Goal: Task Accomplishment & Management: Use online tool/utility

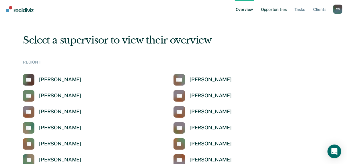
click at [270, 11] on link "Opportunities" at bounding box center [274, 9] width 28 height 18
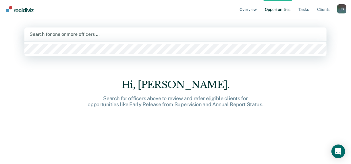
click at [175, 34] on div at bounding box center [176, 34] width 292 height 7
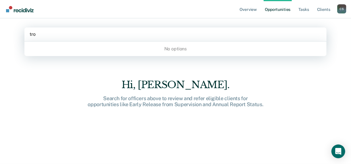
type input "[PERSON_NAME]"
click at [77, 35] on div at bounding box center [176, 34] width 292 height 7
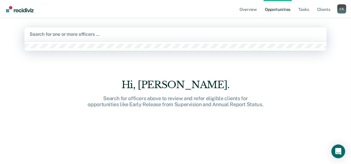
click at [77, 35] on div at bounding box center [176, 34] width 292 height 7
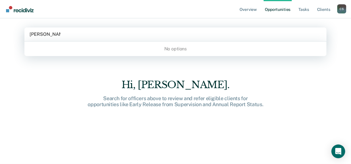
type input "troy edenfield"
click at [243, 10] on link "Overview" at bounding box center [248, 9] width 20 height 18
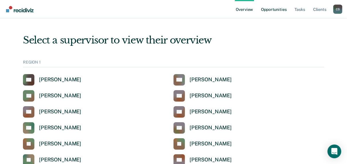
click at [282, 10] on link "Opportunities" at bounding box center [274, 9] width 28 height 18
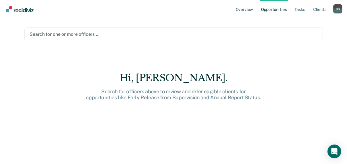
click at [83, 35] on div at bounding box center [174, 34] width 288 height 7
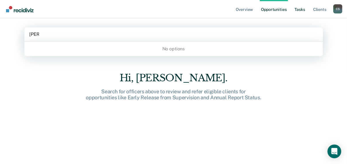
type input "[PERSON_NAME]"
click at [303, 11] on link "Tasks" at bounding box center [300, 9] width 13 height 18
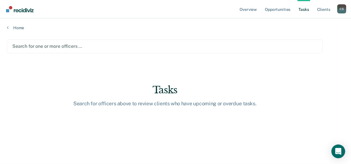
click at [57, 50] on div "Search for one or more officers …" at bounding box center [165, 46] width 306 height 8
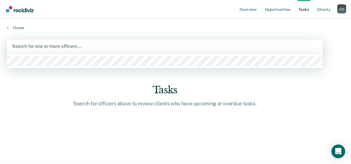
type input "r"
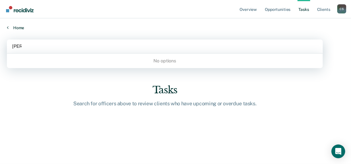
type input "[PERSON_NAME]"
click at [14, 27] on link "Home" at bounding box center [175, 27] width 337 height 5
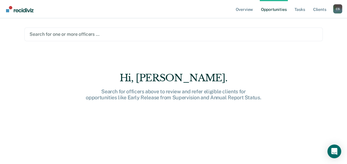
click at [14, 27] on div "Overview Opportunities Tasks Client s Christy Stewart C S Profile How it works …" at bounding box center [173, 82] width 347 height 164
click at [245, 12] on link "Overview" at bounding box center [245, 9] width 20 height 18
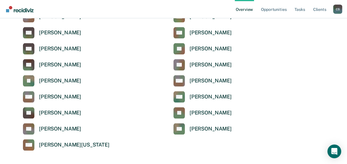
scroll to position [1943, 0]
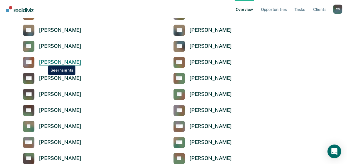
click at [44, 62] on div "Amy Hamlin" at bounding box center [60, 62] width 42 height 7
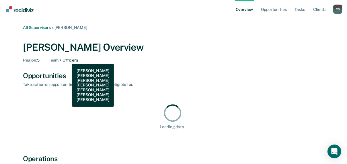
click at [68, 60] on div "Team : 7 Officers" at bounding box center [63, 60] width 29 height 5
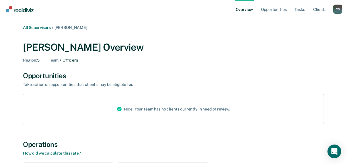
click at [37, 28] on link "All Supervisors" at bounding box center [37, 27] width 28 height 5
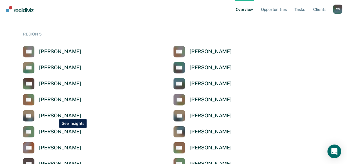
scroll to position [1851, 0]
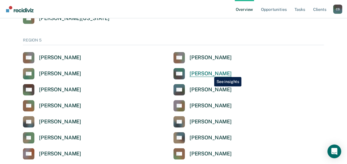
click at [210, 73] on div "Marcia Arellano" at bounding box center [211, 74] width 42 height 7
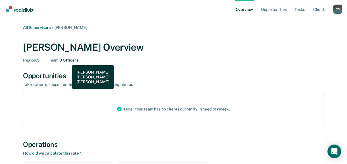
click at [68, 61] on div "Team : 3 Officers" at bounding box center [64, 60] width 30 height 5
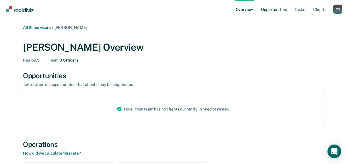
click at [278, 8] on link "Opportunities" at bounding box center [274, 9] width 28 height 18
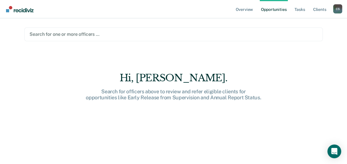
click at [57, 37] on div at bounding box center [174, 34] width 288 height 7
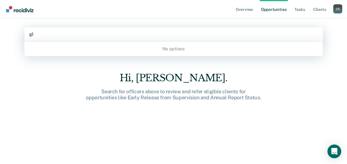
type input "g"
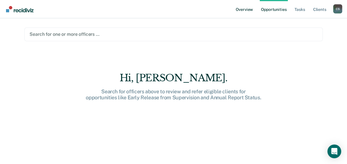
click at [240, 9] on link "Overview" at bounding box center [245, 9] width 20 height 18
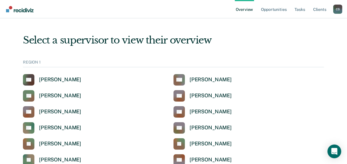
click at [246, 11] on link "Overview" at bounding box center [245, 9] width 20 height 18
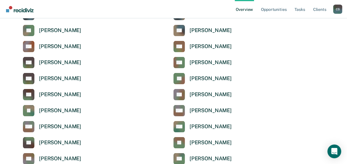
scroll to position [1943, 0]
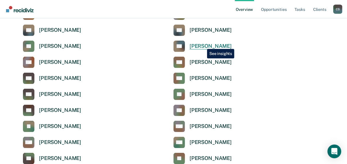
click at [203, 45] on div "Tiffany Gann" at bounding box center [211, 46] width 42 height 7
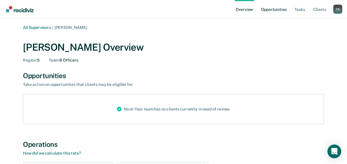
click at [274, 9] on link "Opportunities" at bounding box center [274, 9] width 28 height 18
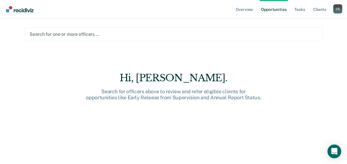
click at [47, 39] on div "Search for one or more officers …" at bounding box center [173, 35] width 299 height 14
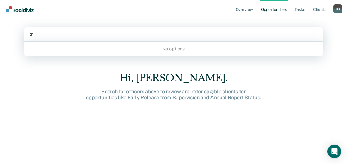
type input "t"
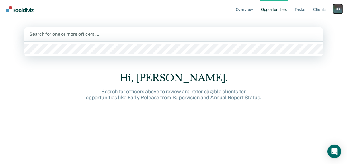
click at [334, 9] on div "C S" at bounding box center [337, 8] width 9 height 9
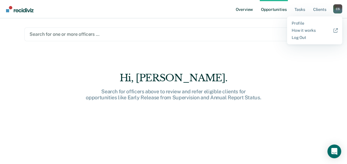
click at [252, 9] on link "Overview" at bounding box center [245, 9] width 20 height 18
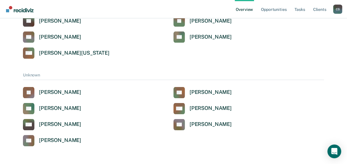
scroll to position [1920, 0]
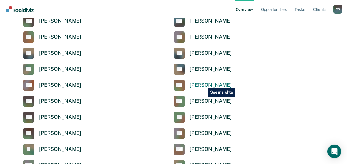
click at [204, 84] on div "Graciela Hancock" at bounding box center [211, 85] width 42 height 7
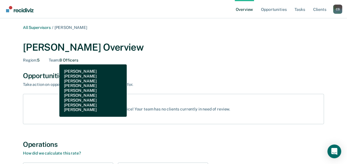
click at [55, 60] on span "Team :" at bounding box center [54, 60] width 11 height 5
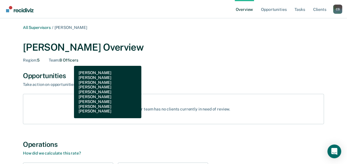
click at [70, 61] on div "Team : 8 Officers" at bounding box center [64, 60] width 30 height 5
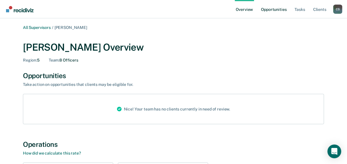
click at [274, 9] on link "Opportunities" at bounding box center [274, 9] width 28 height 18
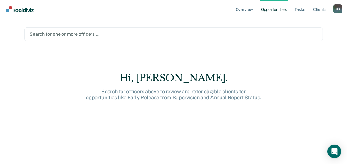
click at [67, 34] on div at bounding box center [174, 34] width 288 height 7
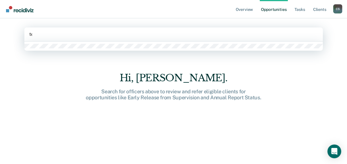
type input "t"
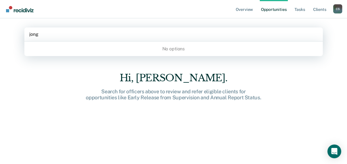
type input "jong"
click at [242, 8] on link "Overview" at bounding box center [245, 9] width 20 height 18
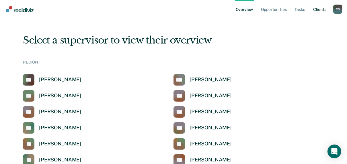
click at [323, 10] on link "Client s" at bounding box center [319, 9] width 15 height 18
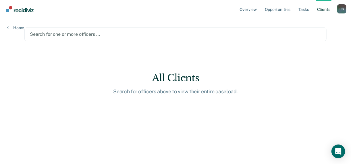
click at [60, 39] on div "Search for one or more officers …" at bounding box center [175, 35] width 302 height 14
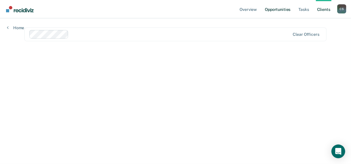
click at [271, 9] on link "Opportunities" at bounding box center [277, 9] width 28 height 18
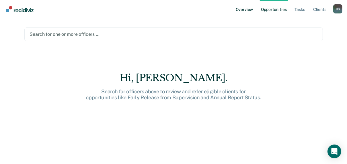
click at [244, 11] on link "Overview" at bounding box center [245, 9] width 20 height 18
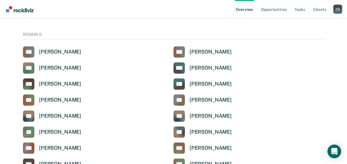
scroll to position [1859, 0]
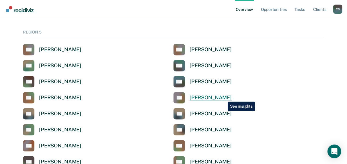
click at [224, 98] on div "Douglas Dowden" at bounding box center [211, 98] width 42 height 7
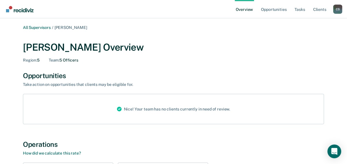
click at [141, 112] on div "Nice! Your team has no clients currently in need of review." at bounding box center [173, 109] width 123 height 30
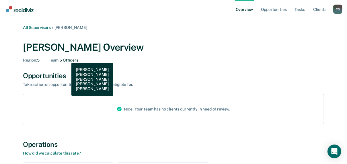
click at [67, 59] on div "Team : 5 Officers" at bounding box center [64, 60] width 30 height 5
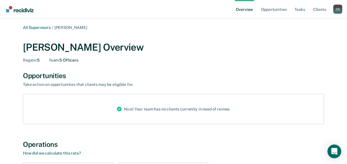
click at [63, 28] on span "Douglas Dowden" at bounding box center [71, 27] width 33 height 5
click at [37, 26] on link "All Supervisors" at bounding box center [37, 27] width 28 height 5
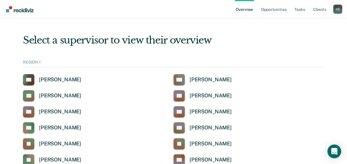
click at [292, 11] on ul "Overview Opportunities Tasks Client s" at bounding box center [284, 9] width 98 height 18
click at [285, 9] on link "Opportunities" at bounding box center [274, 9] width 28 height 18
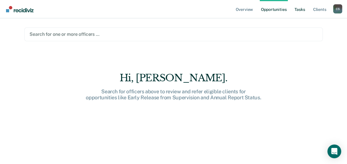
click at [299, 11] on link "Tasks" at bounding box center [300, 9] width 13 height 18
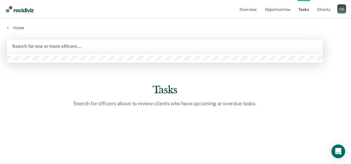
click at [43, 40] on div "Search for one or more officers …" at bounding box center [165, 47] width 316 height 14
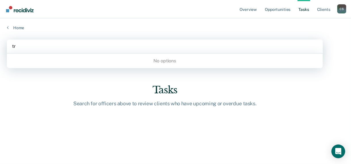
type input "t"
type input "timothy scantlin"
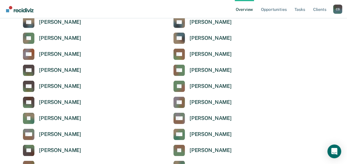
scroll to position [1974, 0]
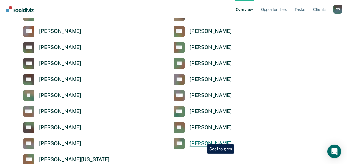
click at [203, 141] on div "Amanda Spruill" at bounding box center [211, 144] width 42 height 7
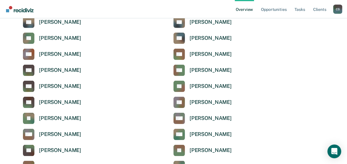
scroll to position [1943, 0]
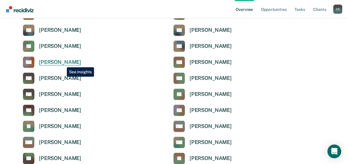
click at [62, 63] on div "[PERSON_NAME]" at bounding box center [60, 62] width 42 height 7
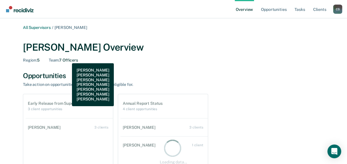
click at [68, 59] on div "Team : 7 Officers" at bounding box center [63, 60] width 29 height 5
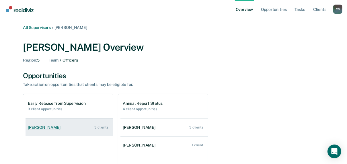
click at [42, 125] on div "[PERSON_NAME]" at bounding box center [45, 127] width 35 height 5
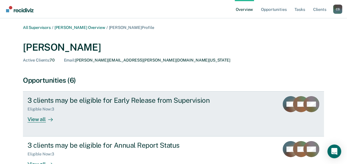
click at [42, 120] on div "View all" at bounding box center [44, 117] width 32 height 11
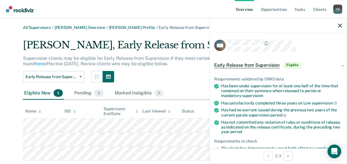
drag, startPoint x: 42, startPoint y: 120, endPoint x: 310, endPoint y: 96, distance: 269.1
click at [310, 96] on div "Has been under supervision for at least one half of the time that remained on t…" at bounding box center [281, 91] width 121 height 14
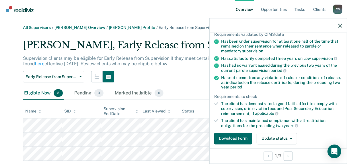
scroll to position [69, 0]
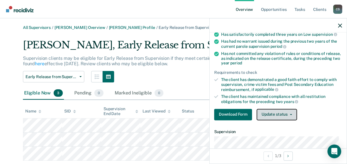
click at [280, 110] on button "Update status" at bounding box center [277, 114] width 40 height 11
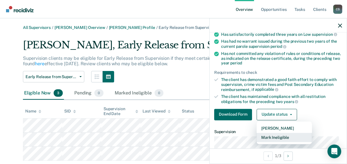
click at [278, 137] on button "Mark Ineligible" at bounding box center [284, 137] width 55 height 9
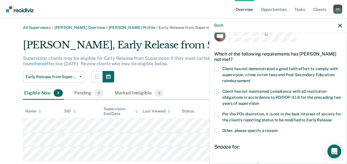
scroll to position [0, 0]
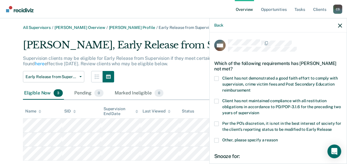
click at [218, 140] on span at bounding box center [216, 141] width 5 height 5
click at [278, 139] on input "Other, please specify a reason" at bounding box center [278, 139] width 0 height 0
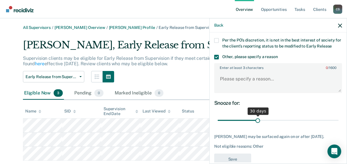
scroll to position [92, 0]
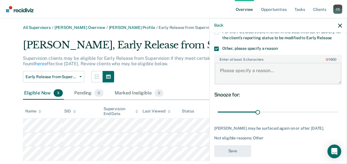
click at [269, 75] on textarea "Enter at least 3 characters 0 / 1600" at bounding box center [278, 73] width 127 height 21
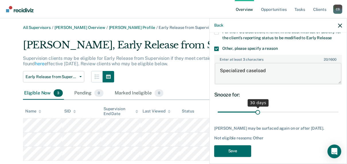
type textarea "Specialized caseload"
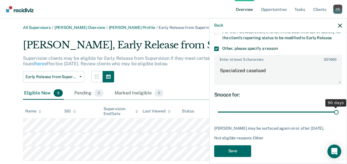
drag, startPoint x: 257, startPoint y: 112, endPoint x: 337, endPoint y: 108, distance: 79.8
type input "90"
click at [337, 108] on input "range" at bounding box center [278, 112] width 121 height 10
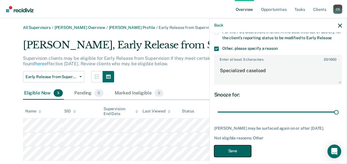
click at [239, 157] on button "Save" at bounding box center [232, 151] width 37 height 12
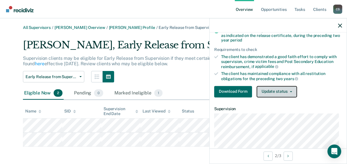
click at [291, 91] on icon "button" at bounding box center [291, 91] width 2 height 1
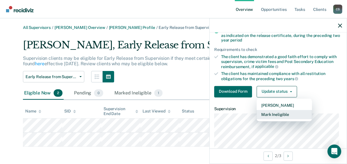
click at [283, 114] on button "Mark Ineligible" at bounding box center [284, 114] width 55 height 9
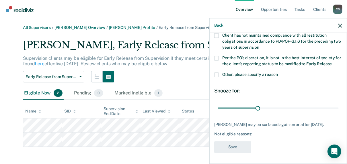
click at [219, 74] on span at bounding box center [216, 75] width 5 height 5
click at [278, 73] on input "Other, please specify a reason" at bounding box center [278, 73] width 0 height 0
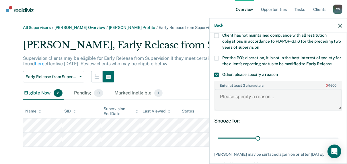
click at [236, 102] on textarea "Enter at least 3 characters 0 / 1600" at bounding box center [278, 99] width 127 height 21
type textarea "Specialized caseload"
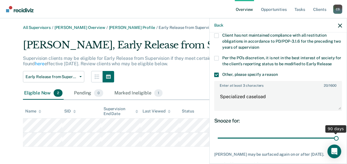
drag, startPoint x: 257, startPoint y: 139, endPoint x: 351, endPoint y: 130, distance: 94.8
type input "90"
click at [339, 133] on input "range" at bounding box center [278, 138] width 121 height 10
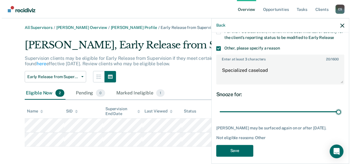
scroll to position [100, 0]
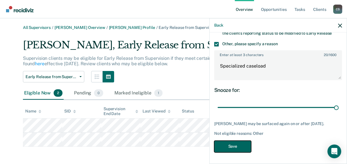
click at [236, 147] on button "Save" at bounding box center [232, 147] width 37 height 12
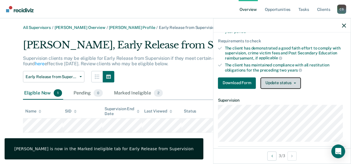
click at [286, 80] on button "Update status" at bounding box center [280, 82] width 40 height 11
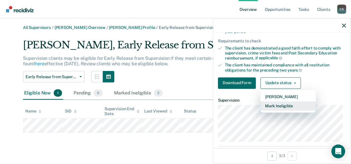
click at [284, 108] on button "Mark Ineligible" at bounding box center [287, 106] width 55 height 9
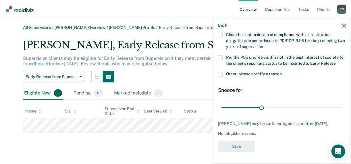
scroll to position [70, 0]
drag, startPoint x: 259, startPoint y: 102, endPoint x: 348, endPoint y: 102, distance: 88.7
type input "90"
click at [342, 102] on input "range" at bounding box center [281, 107] width 121 height 10
click at [223, 72] on label "Other, please specify a reason" at bounding box center [282, 75] width 128 height 6
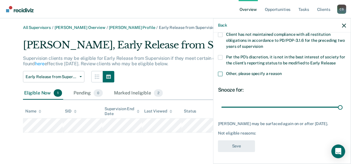
click at [281, 72] on input "Other, please specify a reason" at bounding box center [281, 72] width 0 height 0
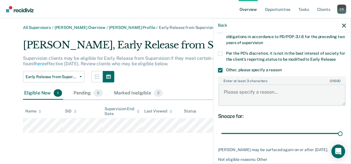
click at [232, 99] on textarea "Enter at least 3 characters 0 / 1600" at bounding box center [281, 95] width 127 height 21
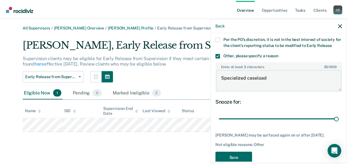
scroll to position [100, 0]
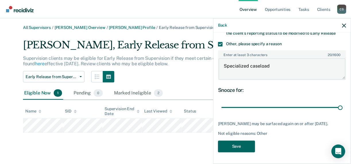
type textarea "Specialized caseload"
click at [242, 149] on button "Save" at bounding box center [236, 147] width 37 height 12
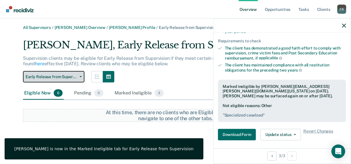
click at [80, 78] on button "Early Release from Supervision" at bounding box center [53, 76] width 61 height 11
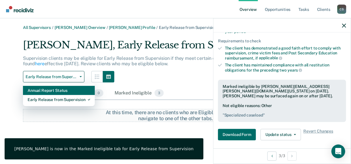
click at [57, 90] on div "Annual Report Status" at bounding box center [59, 90] width 63 height 9
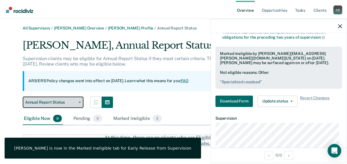
scroll to position [67, 0]
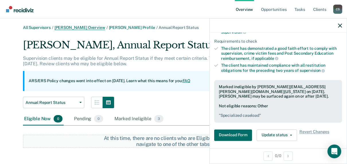
click at [87, 27] on link "[PERSON_NAME] Overview" at bounding box center [80, 27] width 51 height 5
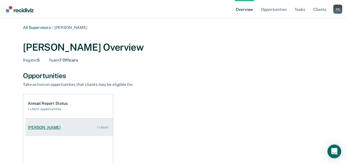
click at [60, 128] on link "Louis Shavell 1 client" at bounding box center [70, 128] width 88 height 16
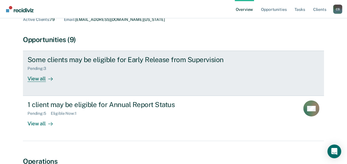
scroll to position [46, 0]
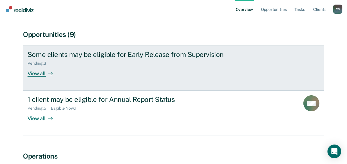
click at [34, 76] on div "View all" at bounding box center [44, 71] width 32 height 11
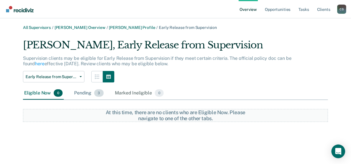
click at [91, 93] on div "Pending 3" at bounding box center [89, 93] width 32 height 13
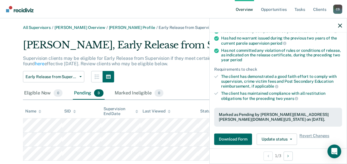
scroll to position [92, 0]
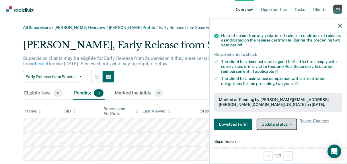
click at [284, 122] on button "Update status" at bounding box center [277, 124] width 40 height 11
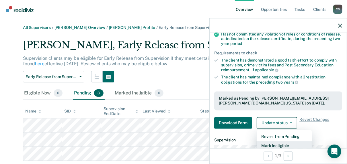
click at [280, 142] on button "Mark Ineligible" at bounding box center [284, 146] width 55 height 9
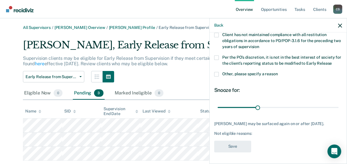
scroll to position [70, 0]
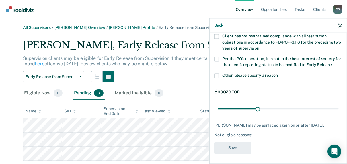
click at [216, 71] on div "Per the PO’s discretion, it is not in the best interest of society for the clie…" at bounding box center [278, 65] width 128 height 17
click at [218, 74] on span at bounding box center [216, 75] width 5 height 5
click at [278, 73] on input "Other, please specify a reason" at bounding box center [278, 73] width 0 height 0
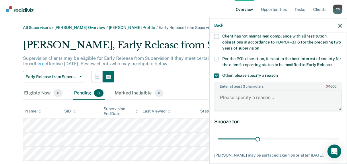
click at [227, 105] on textarea "Enter at least 3 characters 0 / 1600" at bounding box center [278, 100] width 127 height 21
type textarea "Specialized caseload"
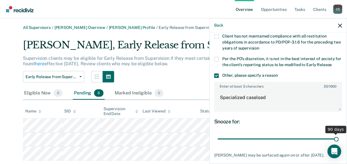
drag, startPoint x: 256, startPoint y: 137, endPoint x: 347, endPoint y: 135, distance: 91.0
type input "90"
click at [339, 135] on input "range" at bounding box center [278, 139] width 121 height 10
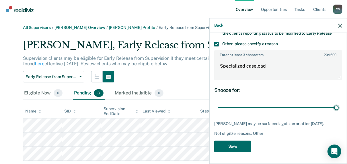
scroll to position [105, 0]
click at [222, 147] on button "Save" at bounding box center [232, 147] width 37 height 12
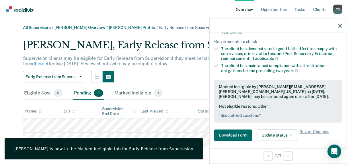
scroll to position [100, 0]
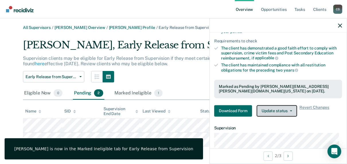
click at [275, 106] on button "Update status" at bounding box center [277, 111] width 40 height 11
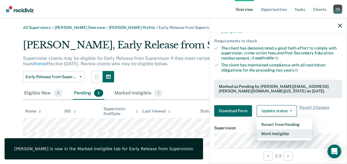
click at [275, 131] on button "Mark Ineligible" at bounding box center [284, 134] width 55 height 9
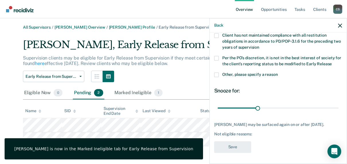
scroll to position [1, 0]
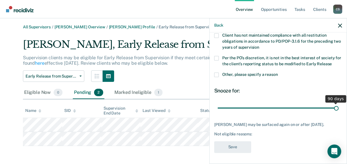
drag, startPoint x: 256, startPoint y: 108, endPoint x: 351, endPoint y: 108, distance: 95.3
type input "90"
click at [339, 108] on input "range" at bounding box center [278, 108] width 121 height 10
click at [217, 73] on span at bounding box center [216, 75] width 5 height 5
click at [278, 73] on input "Other, please specify a reason" at bounding box center [278, 73] width 0 height 0
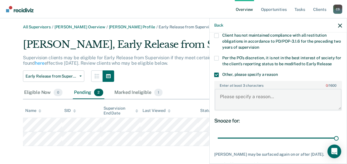
click at [230, 106] on textarea "Enter at least 3 characters 0 / 1600" at bounding box center [278, 99] width 127 height 21
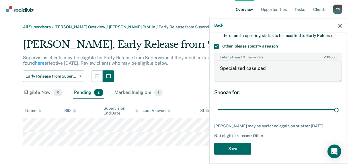
scroll to position [96, 0]
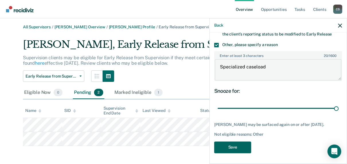
type textarea "Specialized caseload"
click at [244, 144] on button "Save" at bounding box center [232, 148] width 37 height 12
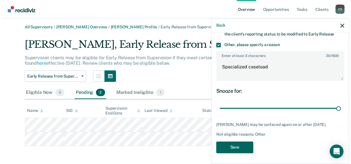
scroll to position [0, 0]
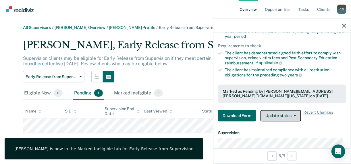
click at [273, 112] on button "Update status" at bounding box center [280, 115] width 40 height 11
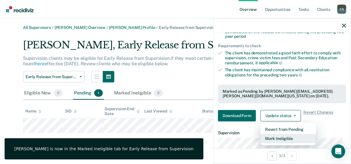
click at [274, 137] on button "Mark Ineligible" at bounding box center [287, 139] width 55 height 9
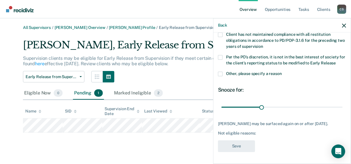
click at [221, 72] on span at bounding box center [220, 74] width 5 height 5
click at [281, 72] on input "Other, please specify a reason" at bounding box center [281, 72] width 0 height 0
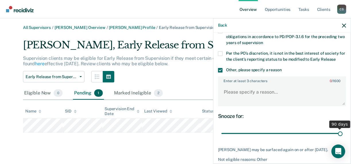
drag, startPoint x: 259, startPoint y: 132, endPoint x: 351, endPoint y: 129, distance: 92.4
type input "90"
click at [342, 129] on input "range" at bounding box center [281, 134] width 121 height 10
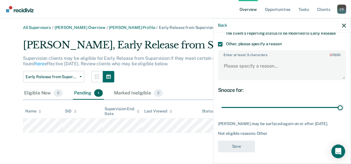
scroll to position [100, 0]
click at [236, 67] on textarea "Enter at least 3 characters 0 / 1600" at bounding box center [281, 69] width 127 height 21
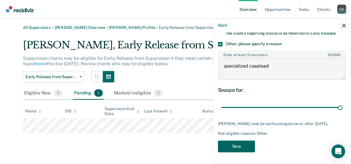
type textarea "specialized caseload"
click at [239, 145] on button "Save" at bounding box center [236, 147] width 37 height 12
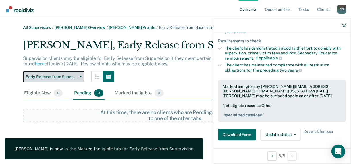
click at [46, 80] on button "Early Release from Supervision" at bounding box center [53, 76] width 61 height 11
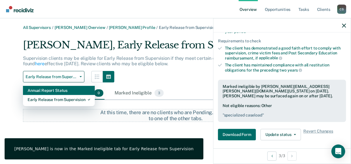
click at [43, 92] on div "Annual Report Status" at bounding box center [59, 90] width 63 height 9
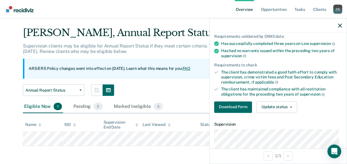
scroll to position [15, 0]
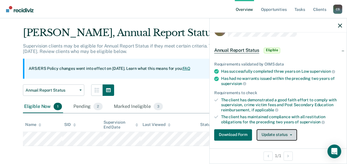
click at [278, 135] on button "Update status" at bounding box center [277, 134] width 40 height 11
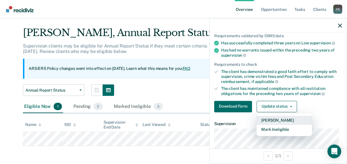
scroll to position [64, 0]
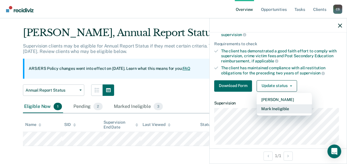
click at [272, 108] on button "Mark Ineligible" at bounding box center [284, 108] width 55 height 9
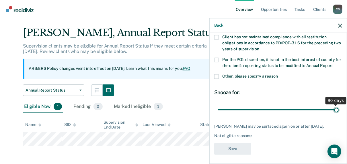
drag, startPoint x: 258, startPoint y: 109, endPoint x: 351, endPoint y: 108, distance: 93.0
type input "90"
click at [339, 108] on input "range" at bounding box center [278, 110] width 121 height 10
click at [218, 75] on span at bounding box center [216, 77] width 5 height 5
click at [278, 75] on input "Other, please specify a reason" at bounding box center [278, 75] width 0 height 0
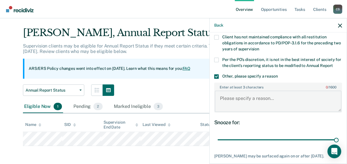
click at [226, 102] on textarea "Enter at least 3 characters 0 / 1600" at bounding box center [278, 101] width 127 height 21
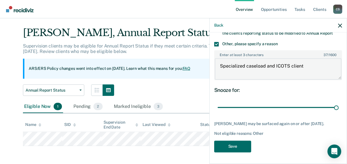
scroll to position [100, 0]
type textarea "Specialized caseload and ICOTS client"
click at [235, 148] on button "Save" at bounding box center [232, 147] width 37 height 12
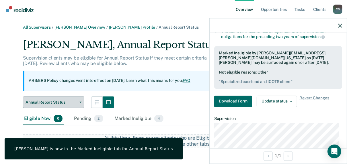
scroll to position [0, 0]
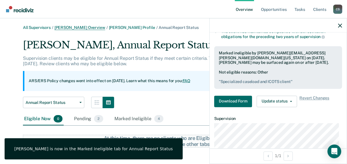
click at [87, 27] on link "Amy Hamlin Overview" at bounding box center [80, 27] width 51 height 5
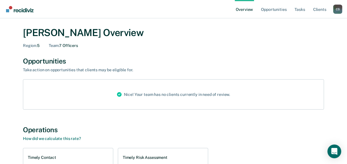
scroll to position [23, 0]
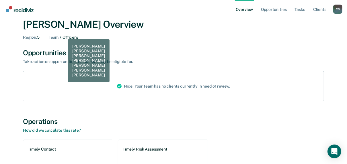
click at [63, 33] on div "Amy Hamlin Overview Region : 5 Team : 7 Officers" at bounding box center [173, 29] width 301 height 21
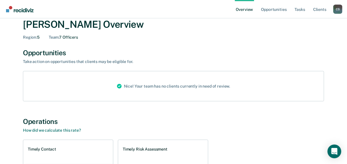
click at [31, 35] on span "Region :" at bounding box center [30, 37] width 14 height 5
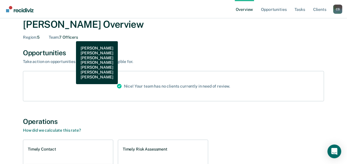
click at [72, 37] on div "Team : 7 Officers" at bounding box center [63, 37] width 29 height 5
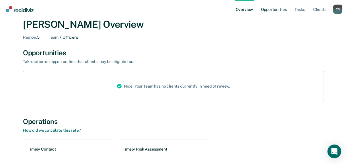
click at [279, 11] on link "Opportunities" at bounding box center [274, 9] width 28 height 18
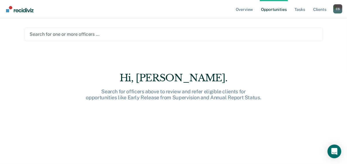
click at [67, 34] on div at bounding box center [174, 34] width 288 height 7
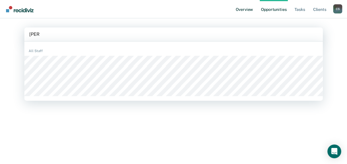
type input "amy"
click at [245, 11] on link "Overview" at bounding box center [245, 9] width 20 height 18
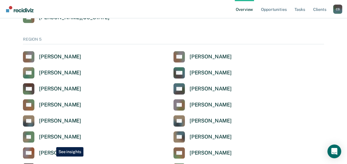
scroll to position [1859, 0]
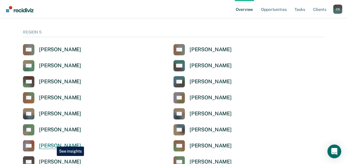
click at [53, 143] on div "Amy Hamlin" at bounding box center [60, 146] width 42 height 7
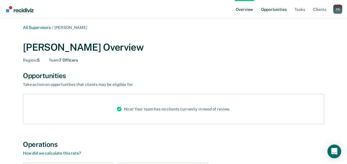
click at [276, 9] on link "Opportunities" at bounding box center [274, 9] width 28 height 18
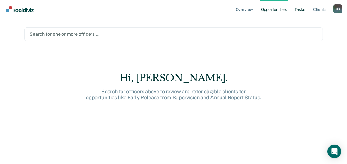
click at [305, 9] on link "Tasks" at bounding box center [300, 9] width 13 height 18
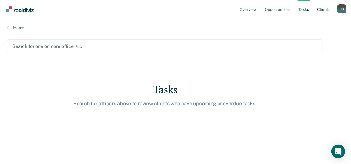
click at [317, 11] on link "Client s" at bounding box center [323, 9] width 15 height 18
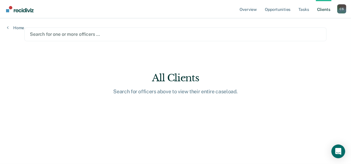
click at [263, 13] on ul "Overview Opportunities Tasks Client s" at bounding box center [287, 9] width 98 height 18
click at [238, 10] on nav "Overview Opportunities Tasks Client s Christy Stewart C S Profile How it works …" at bounding box center [175, 9] width 351 height 18
click at [251, 10] on link "Overview" at bounding box center [248, 9] width 20 height 18
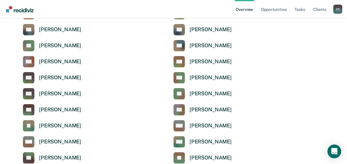
scroll to position [1943, 0]
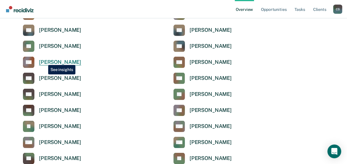
click at [44, 61] on div "Amy Hamlin" at bounding box center [60, 62] width 42 height 7
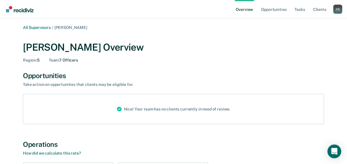
click at [67, 28] on span "Amy Hamlin" at bounding box center [71, 27] width 33 height 5
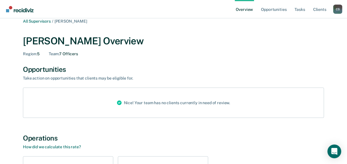
scroll to position [5, 0]
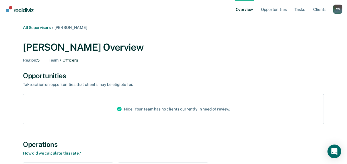
click at [44, 27] on link "All Supervisors" at bounding box center [37, 27] width 28 height 5
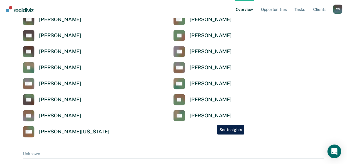
scroll to position [1897, 0]
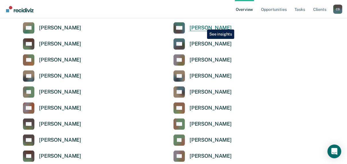
click at [203, 25] on div "[PERSON_NAME]" at bounding box center [211, 28] width 42 height 7
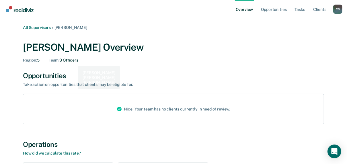
click at [74, 62] on div "Team : 3 Officers" at bounding box center [64, 60] width 30 height 5
click at [67, 57] on div "Marcia Arellano Overview Region : 5 Team : 3 Officers" at bounding box center [173, 52] width 301 height 21
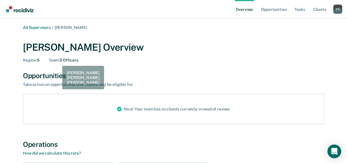
click at [58, 62] on span "Team :" at bounding box center [54, 60] width 11 height 5
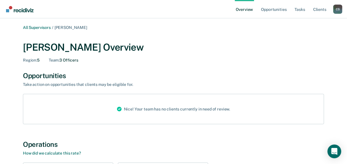
click at [72, 63] on div "Marcia Arellano Overview Region : 5 Team : 3 Officers" at bounding box center [173, 51] width 301 height 33
click at [72, 63] on div "Team : 3 Officers" at bounding box center [64, 60] width 30 height 5
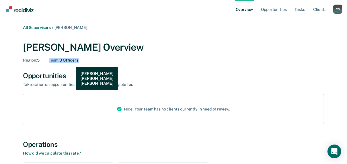
click at [72, 63] on div "Team : 3 Officers" at bounding box center [64, 60] width 30 height 5
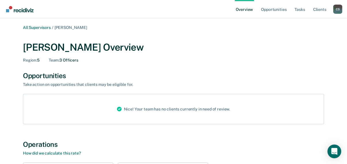
click at [111, 83] on div "Take action on opportunities that clients may be eligible for." at bounding box center [123, 84] width 201 height 5
click at [271, 11] on link "Opportunities" at bounding box center [274, 9] width 28 height 18
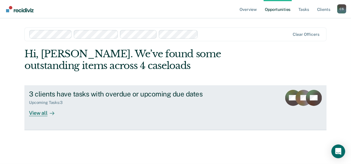
click at [49, 113] on div at bounding box center [50, 113] width 7 height 7
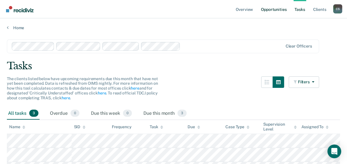
click at [270, 9] on link "Opportunities" at bounding box center [274, 9] width 28 height 18
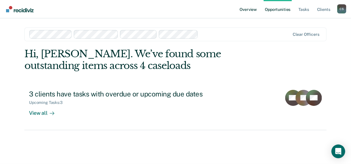
click at [250, 8] on link "Overview" at bounding box center [248, 9] width 20 height 18
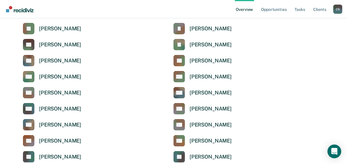
scroll to position [1791, 0]
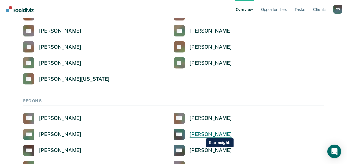
click at [202, 134] on div "[PERSON_NAME]" at bounding box center [211, 134] width 42 height 7
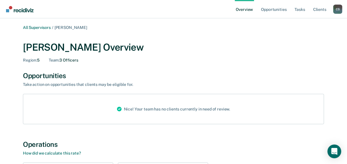
scroll to position [138, 0]
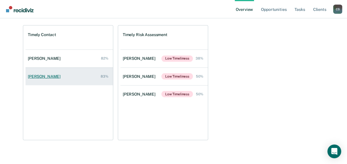
click at [35, 76] on div "[PERSON_NAME]" at bounding box center [45, 76] width 35 height 5
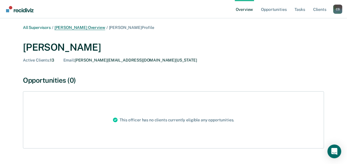
click at [69, 28] on link "[PERSON_NAME] Overview" at bounding box center [80, 27] width 51 height 5
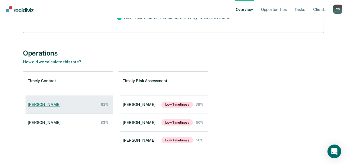
scroll to position [92, 0]
click at [41, 104] on div "[PERSON_NAME]" at bounding box center [45, 104] width 35 height 5
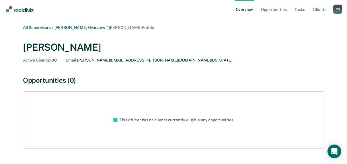
click at [80, 28] on link "[PERSON_NAME] Overview" at bounding box center [80, 27] width 51 height 5
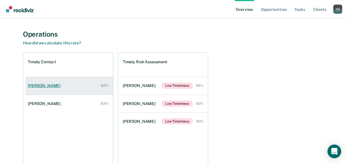
scroll to position [138, 0]
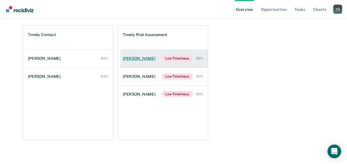
click at [138, 61] on div "[PERSON_NAME]" at bounding box center [140, 58] width 35 height 5
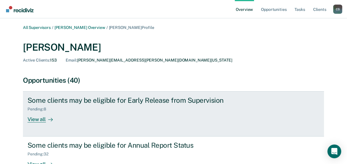
click at [46, 121] on div at bounding box center [49, 119] width 7 height 7
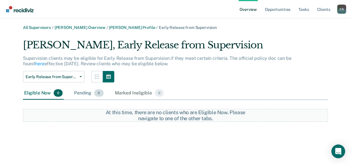
click at [100, 93] on span "8" at bounding box center [98, 93] width 9 height 7
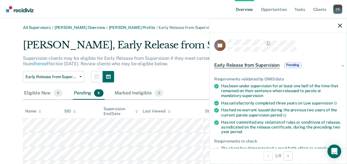
click at [299, 63] on span "Pending" at bounding box center [292, 66] width 17 height 6
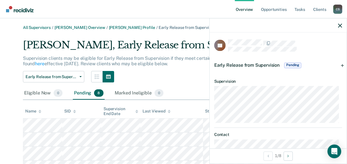
click at [299, 63] on span "Pending" at bounding box center [292, 66] width 17 height 6
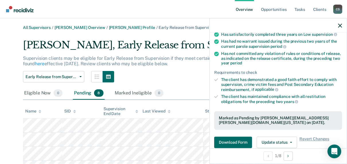
scroll to position [92, 0]
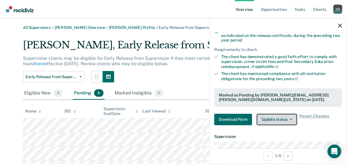
click at [293, 120] on button "Update status" at bounding box center [277, 119] width 40 height 11
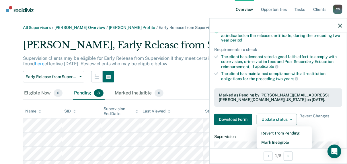
click at [199, 78] on div "Early Release from Supervision Annual Report Status Early Release from Supervis…" at bounding box center [173, 76] width 301 height 11
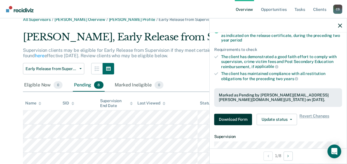
scroll to position [0, 0]
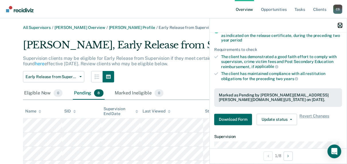
click at [340, 25] on icon "button" at bounding box center [340, 26] width 4 height 4
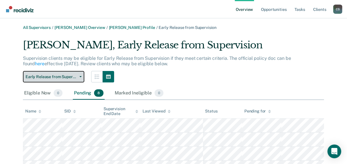
click at [45, 77] on span "Early Release from Supervision" at bounding box center [52, 77] width 52 height 5
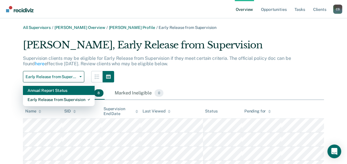
click at [44, 91] on div "Annual Report Status" at bounding box center [59, 90] width 63 height 9
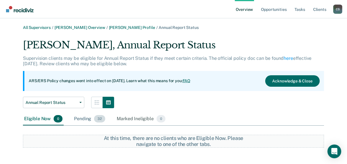
click at [86, 119] on div "Pending 32" at bounding box center [90, 119] width 34 height 13
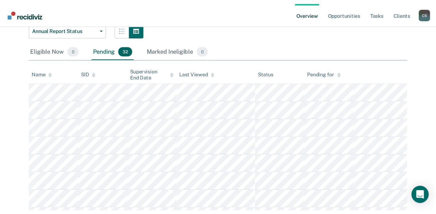
scroll to position [81, 0]
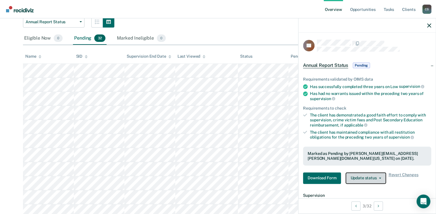
click at [350, 164] on button "Update status" at bounding box center [365, 177] width 40 height 11
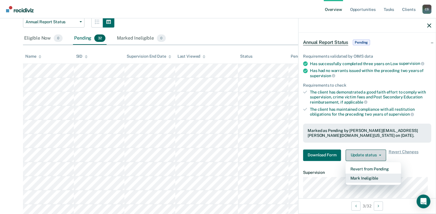
click at [350, 164] on button "Mark Ineligible" at bounding box center [372, 178] width 55 height 9
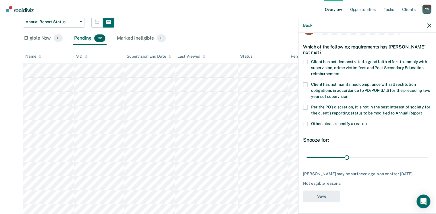
scroll to position [16, 0]
click at [305, 62] on span at bounding box center [305, 62] width 5 height 5
click at [339, 72] on input "Client has not demonstrated a good faith effort to comply with supervision, cri…" at bounding box center [339, 72] width 0 height 0
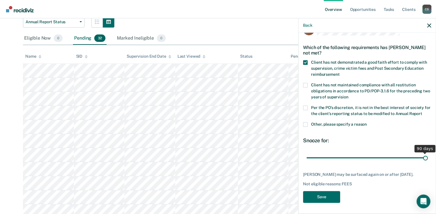
drag, startPoint x: 345, startPoint y: 156, endPoint x: 470, endPoint y: 156, distance: 124.5
type input "90"
click at [350, 156] on input "range" at bounding box center [366, 158] width 121 height 10
click at [327, 164] on button "Save" at bounding box center [321, 197] width 37 height 12
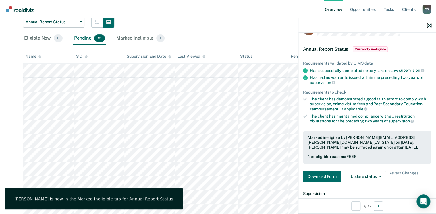
click at [350, 27] on icon "button" at bounding box center [429, 26] width 4 height 4
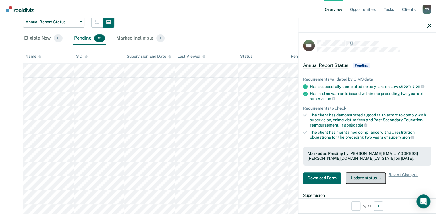
click at [350, 164] on button "Update status" at bounding box center [365, 177] width 40 height 11
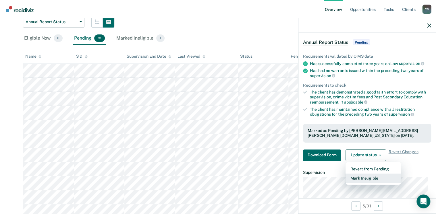
click at [350, 164] on button "Mark Ineligible" at bounding box center [372, 178] width 55 height 9
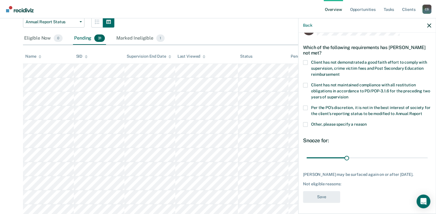
click at [304, 61] on span at bounding box center [305, 62] width 5 height 5
click at [339, 72] on input "Client has not demonstrated a good faith effort to comply with supervision, cri…" at bounding box center [339, 72] width 0 height 0
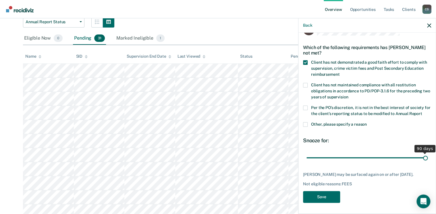
drag, startPoint x: 345, startPoint y: 157, endPoint x: 437, endPoint y: 158, distance: 91.8
type input "90"
click at [350, 158] on input "range" at bounding box center [366, 158] width 121 height 10
click at [318, 164] on button "Save" at bounding box center [321, 197] width 37 height 12
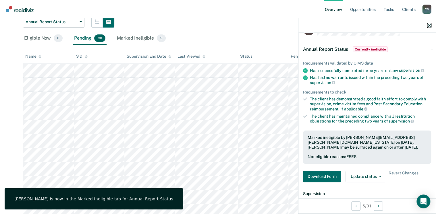
click at [350, 26] on icon "button" at bounding box center [429, 26] width 4 height 4
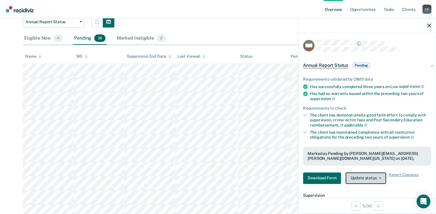
click at [350, 164] on button "Update status" at bounding box center [365, 177] width 40 height 11
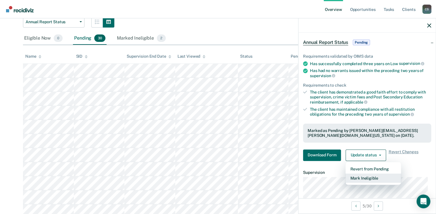
click at [350, 164] on button "Mark Ineligible" at bounding box center [372, 178] width 55 height 9
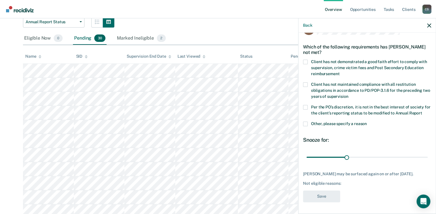
scroll to position [21, 0]
click at [307, 60] on span at bounding box center [305, 62] width 5 height 5
click at [339, 72] on input "Client has not demonstrated a good faith effort to comply with supervision, cri…" at bounding box center [339, 72] width 0 height 0
click at [318, 164] on button "Save" at bounding box center [321, 197] width 37 height 12
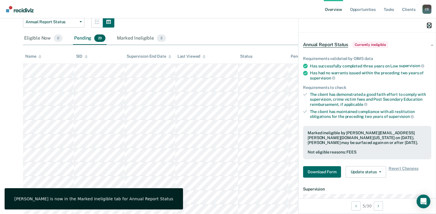
click at [350, 27] on icon "button" at bounding box center [429, 26] width 4 height 4
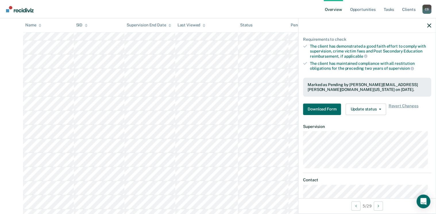
scroll to position [127, 0]
click at [350, 164] on button "Next Opportunity" at bounding box center [377, 205] width 9 height 9
click at [350, 106] on button "Update status" at bounding box center [365, 109] width 40 height 11
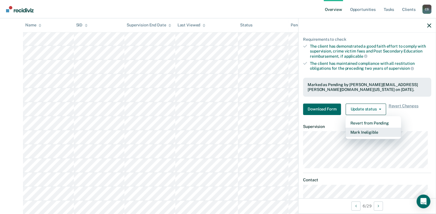
click at [350, 132] on button "Mark Ineligible" at bounding box center [372, 132] width 55 height 9
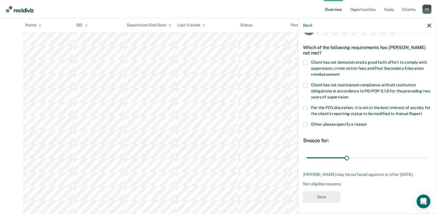
click at [305, 124] on span at bounding box center [305, 124] width 5 height 5
click at [350, 122] on input "Other, please specify a reason" at bounding box center [366, 122] width 0 height 0
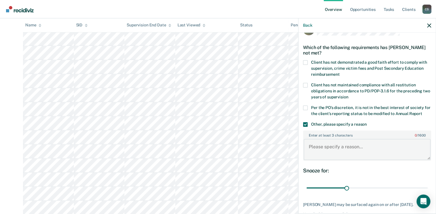
click at [329, 149] on textarea "Enter at least 3 characters 0 / 1600" at bounding box center [366, 149] width 127 height 21
type textarea "Client has pending assault charge"
drag, startPoint x: 344, startPoint y: 187, endPoint x: 436, endPoint y: 186, distance: 91.8
type input "90"
click at [350, 164] on input "range" at bounding box center [366, 188] width 121 height 10
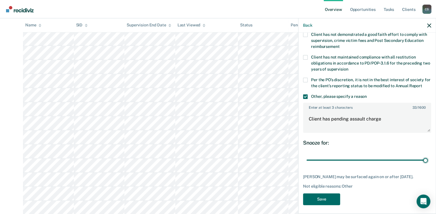
scroll to position [46, 0]
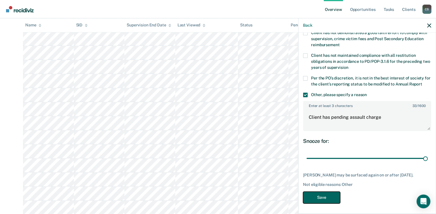
click at [330, 164] on button "Save" at bounding box center [321, 198] width 37 height 12
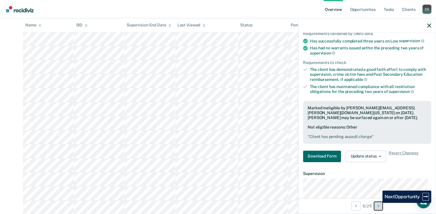
click at [350, 164] on button "Next Opportunity" at bounding box center [377, 205] width 9 height 9
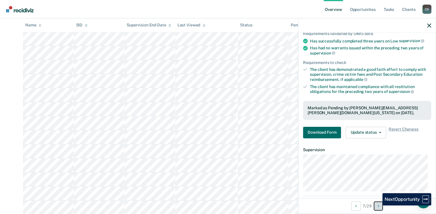
click at [350, 164] on icon "Next Opportunity" at bounding box center [377, 206] width 1 height 4
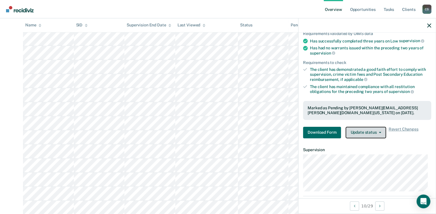
click at [350, 133] on button "Update status" at bounding box center [365, 132] width 40 height 11
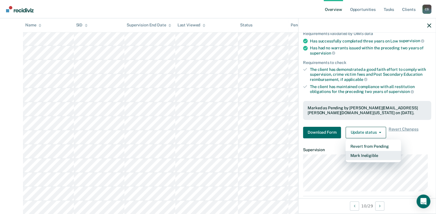
click at [350, 156] on button "Mark Ineligible" at bounding box center [372, 155] width 55 height 9
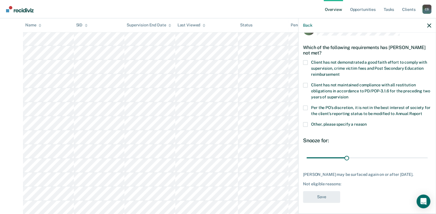
click at [304, 61] on span at bounding box center [305, 62] width 5 height 5
click at [339, 72] on input "Client has not demonstrated a good faith effort to comply with supervision, cri…" at bounding box center [339, 72] width 0 height 0
drag, startPoint x: 345, startPoint y: 156, endPoint x: 434, endPoint y: 157, distance: 88.4
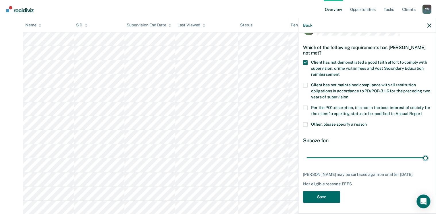
type input "90"
click at [350, 157] on input "range" at bounding box center [366, 158] width 121 height 10
click at [316, 164] on button "Save" at bounding box center [321, 197] width 37 height 12
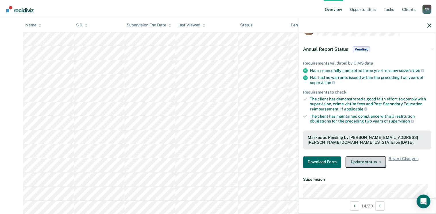
click at [350, 162] on button "Update status" at bounding box center [365, 161] width 40 height 11
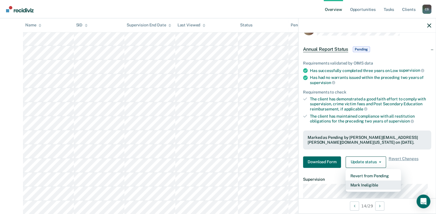
click at [350, 164] on button "Mark Ineligible" at bounding box center [372, 184] width 55 height 9
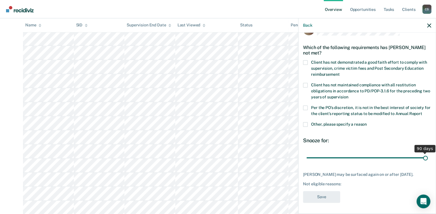
drag, startPoint x: 345, startPoint y: 160, endPoint x: 430, endPoint y: 158, distance: 85.8
type input "90"
click at [350, 158] on input "range" at bounding box center [366, 158] width 121 height 10
click at [305, 63] on span at bounding box center [305, 62] width 5 height 5
click at [339, 72] on input "Client has not demonstrated a good faith effort to comply with supervision, cri…" at bounding box center [339, 72] width 0 height 0
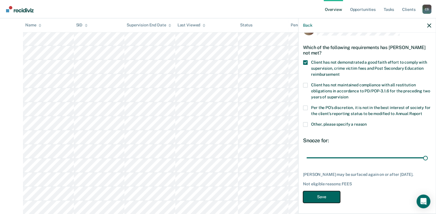
click at [323, 164] on button "Save" at bounding box center [321, 197] width 37 height 12
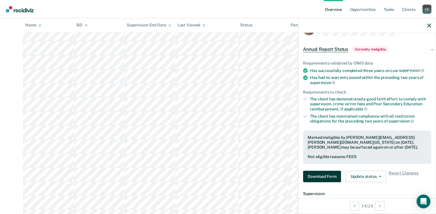
scroll to position [253, 0]
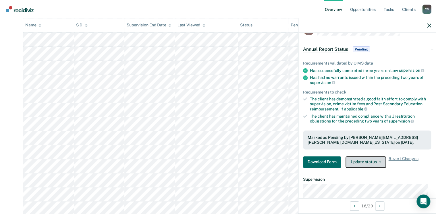
click at [350, 158] on button "Update status" at bounding box center [365, 161] width 40 height 11
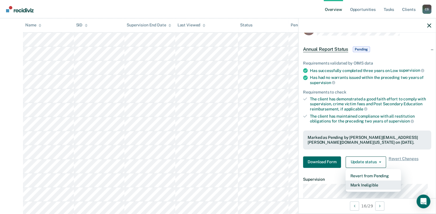
click at [350, 164] on button "Mark Ineligible" at bounding box center [372, 184] width 55 height 9
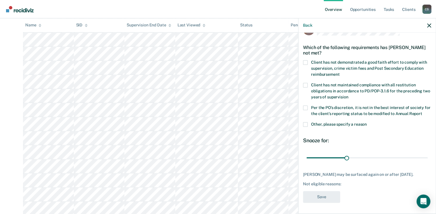
click at [306, 63] on span at bounding box center [305, 62] width 5 height 5
click at [339, 72] on input "Client has not demonstrated a good faith effort to comply with supervision, cri…" at bounding box center [339, 72] width 0 height 0
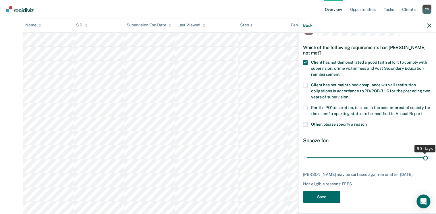
drag, startPoint x: 344, startPoint y: 157, endPoint x: 440, endPoint y: 161, distance: 96.5
type input "90"
click at [350, 161] on input "range" at bounding box center [366, 158] width 121 height 10
click at [328, 164] on button "Save" at bounding box center [321, 197] width 37 height 12
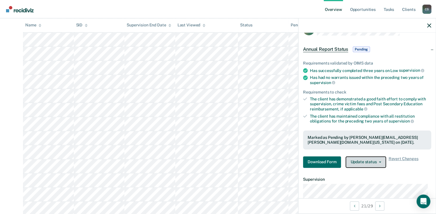
click at [350, 160] on button "Update status" at bounding box center [365, 161] width 40 height 11
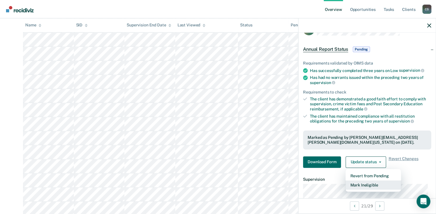
click at [350, 164] on button "Mark Ineligible" at bounding box center [372, 184] width 55 height 9
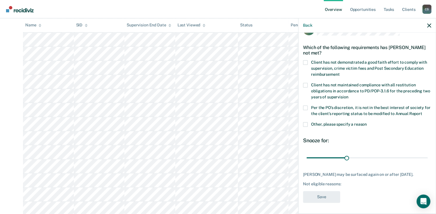
click at [308, 61] on label "Client has not demonstrated a good faith effort to comply with supervision, cri…" at bounding box center [367, 69] width 128 height 18
click at [339, 72] on input "Client has not demonstrated a good faith effort to comply with supervision, cri…" at bounding box center [339, 72] width 0 height 0
click at [318, 164] on button "Save" at bounding box center [321, 197] width 37 height 12
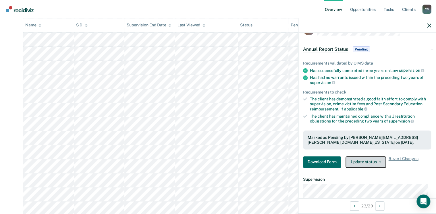
click at [350, 161] on button "Update status" at bounding box center [365, 161] width 40 height 11
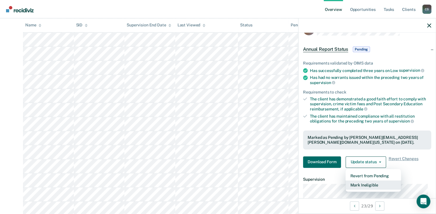
click at [350, 164] on button "Mark Ineligible" at bounding box center [372, 184] width 55 height 9
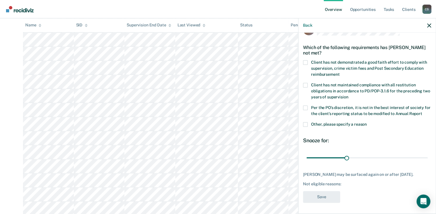
click at [303, 61] on span at bounding box center [305, 62] width 5 height 5
click at [339, 72] on input "Client has not demonstrated a good faith effort to comply with supervision, cri…" at bounding box center [339, 72] width 0 height 0
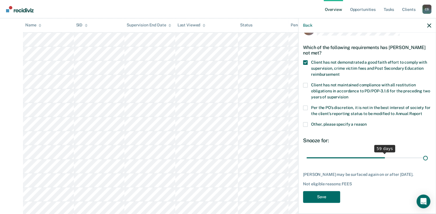
drag, startPoint x: 345, startPoint y: 156, endPoint x: 489, endPoint y: 159, distance: 143.8
type input "90"
click at [350, 159] on input "range" at bounding box center [366, 158] width 121 height 10
click at [330, 164] on button "Save" at bounding box center [321, 197] width 37 height 12
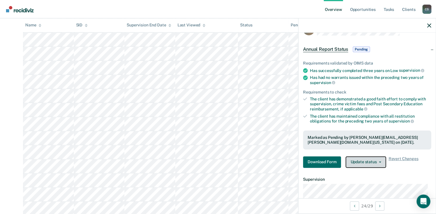
click at [350, 164] on button "Update status" at bounding box center [365, 161] width 40 height 11
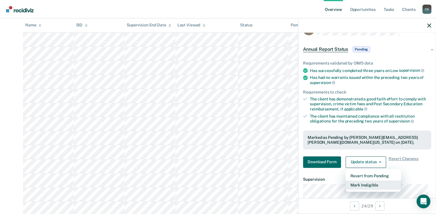
click at [350, 164] on button "Mark Ineligible" at bounding box center [372, 184] width 55 height 9
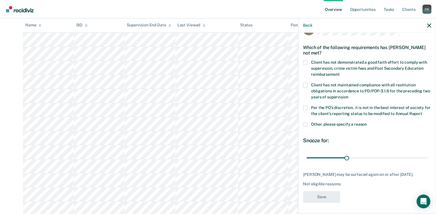
click at [306, 60] on span at bounding box center [305, 62] width 5 height 5
click at [339, 72] on input "Client has not demonstrated a good faith effort to comply with supervision, cri…" at bounding box center [339, 72] width 0 height 0
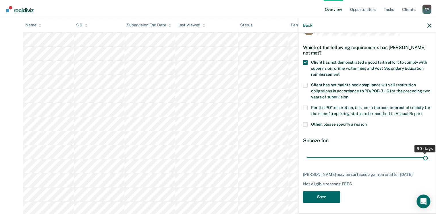
drag, startPoint x: 344, startPoint y: 159, endPoint x: 504, endPoint y: 159, distance: 160.4
type input "90"
click at [350, 159] on input "range" at bounding box center [366, 158] width 121 height 10
click at [317, 164] on button "Save" at bounding box center [321, 197] width 37 height 12
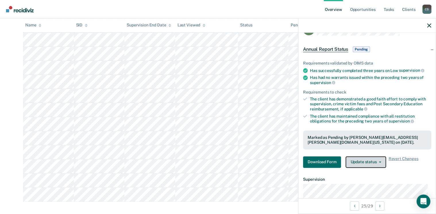
click at [350, 160] on button "Update status" at bounding box center [365, 161] width 40 height 11
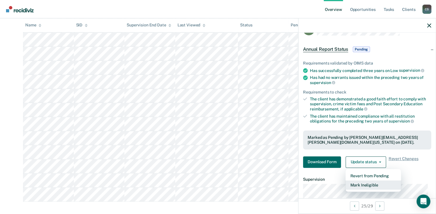
click at [350, 164] on button "Mark Ineligible" at bounding box center [372, 184] width 55 height 9
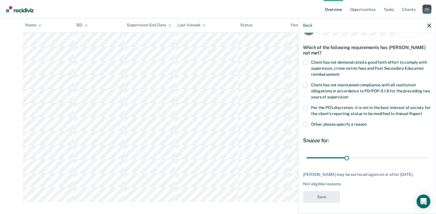
click at [306, 85] on span at bounding box center [305, 85] width 5 height 5
click at [348, 95] on input "Client has not maintained compliance with all restitution obligations in accord…" at bounding box center [348, 95] width 0 height 0
click at [306, 61] on span at bounding box center [305, 62] width 5 height 5
click at [339, 72] on input "Client has not demonstrated a good faith effort to comply with supervision, cri…" at bounding box center [339, 72] width 0 height 0
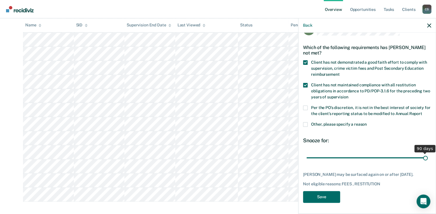
drag, startPoint x: 345, startPoint y: 158, endPoint x: 432, endPoint y: 158, distance: 87.2
type input "90"
click at [350, 158] on input "range" at bounding box center [366, 158] width 121 height 10
click at [324, 164] on button "Save" at bounding box center [321, 197] width 37 height 12
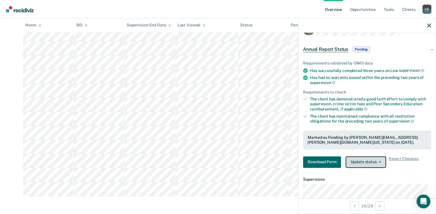
click at [350, 161] on button "Update status" at bounding box center [365, 161] width 40 height 11
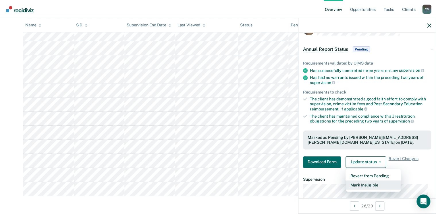
click at [350, 164] on button "Mark Ineligible" at bounding box center [372, 184] width 55 height 9
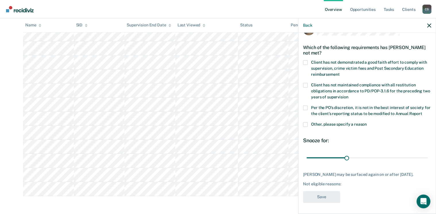
click at [307, 62] on span at bounding box center [305, 62] width 5 height 5
click at [339, 72] on input "Client has not demonstrated a good faith effort to comply with supervision, cri…" at bounding box center [339, 72] width 0 height 0
drag, startPoint x: 344, startPoint y: 158, endPoint x: 498, endPoint y: 160, distance: 153.5
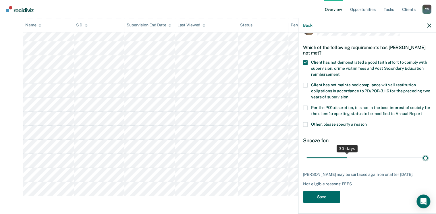
type input "90"
click at [350, 160] on input "range" at bounding box center [366, 158] width 121 height 10
click at [328, 164] on button "Save" at bounding box center [321, 197] width 37 height 12
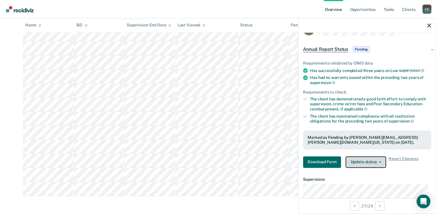
click at [350, 164] on button "Update status" at bounding box center [365, 161] width 40 height 11
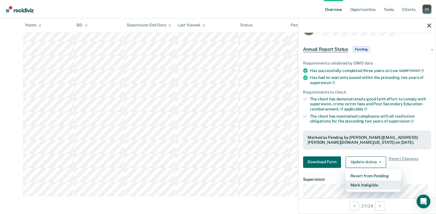
click at [350, 164] on button "Mark Ineligible" at bounding box center [372, 184] width 55 height 9
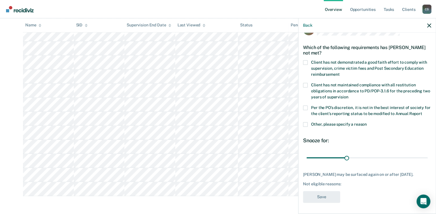
click at [306, 62] on span at bounding box center [305, 62] width 5 height 5
click at [339, 72] on input "Client has not demonstrated a good faith effort to comply with supervision, cri…" at bounding box center [339, 72] width 0 height 0
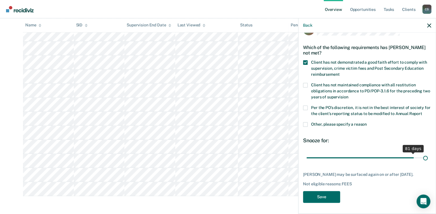
drag, startPoint x: 344, startPoint y: 156, endPoint x: 432, endPoint y: 156, distance: 87.2
type input "90"
click at [350, 156] on input "range" at bounding box center [366, 158] width 121 height 10
click at [316, 164] on button "Save" at bounding box center [321, 197] width 37 height 12
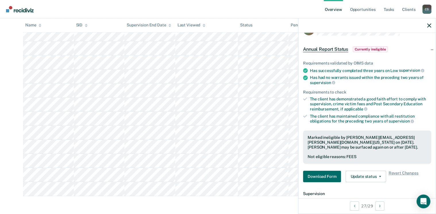
click at [98, 164] on main "All Supervisors / Marcia Arellano Overview / Ryan Pitchford Profile / Annual Re…" at bounding box center [218, 9] width 436 height 412
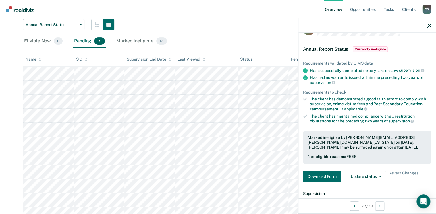
scroll to position [0, 0]
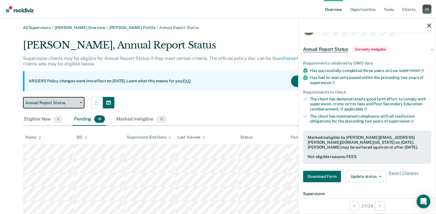
click at [46, 103] on span "Annual Report Status" at bounding box center [52, 102] width 52 height 5
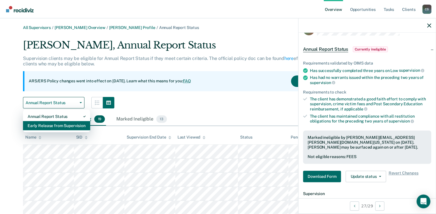
click at [49, 125] on div "Early Release from Supervision" at bounding box center [57, 125] width 58 height 9
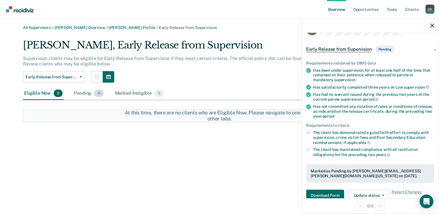
click at [85, 95] on div "Pending 8" at bounding box center [89, 93] width 32 height 13
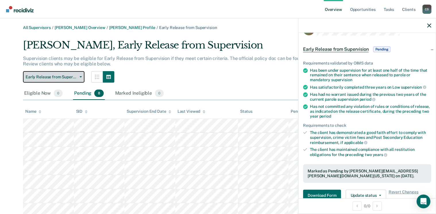
click at [59, 80] on button "Early Release from Supervision" at bounding box center [53, 76] width 61 height 11
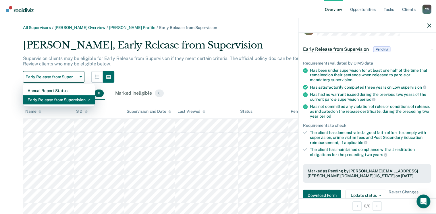
click at [46, 101] on div "Early Release from Supervision" at bounding box center [59, 99] width 63 height 9
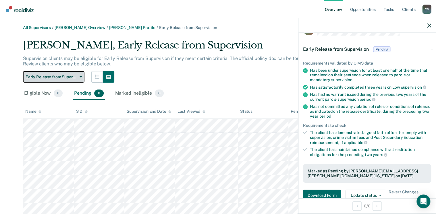
click at [41, 78] on span "Early Release from Supervision" at bounding box center [52, 77] width 52 height 5
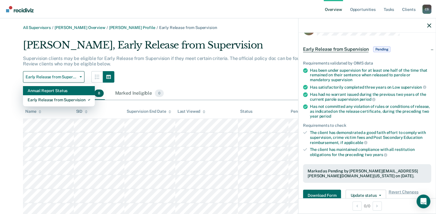
click at [42, 94] on div "Annual Report Status" at bounding box center [59, 90] width 63 height 9
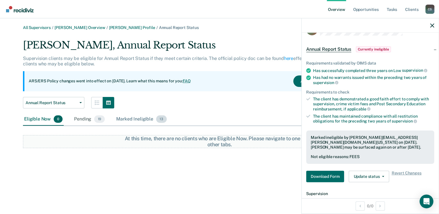
click at [143, 118] on div "Marked Ineligible 13" at bounding box center [141, 119] width 53 height 13
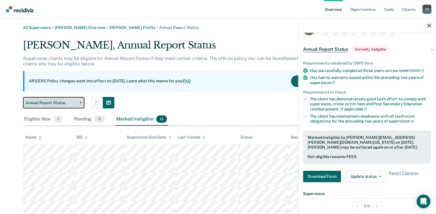
click at [62, 99] on button "Annual Report Status" at bounding box center [53, 102] width 61 height 11
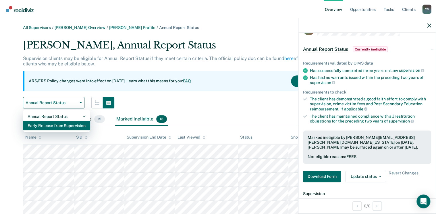
click at [47, 129] on div "Early Release from Supervision" at bounding box center [57, 125] width 58 height 9
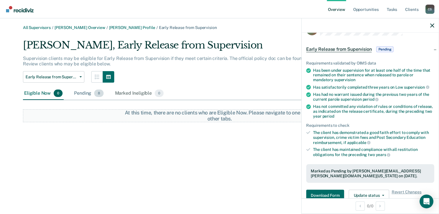
click at [89, 94] on div "Pending 8" at bounding box center [89, 93] width 32 height 13
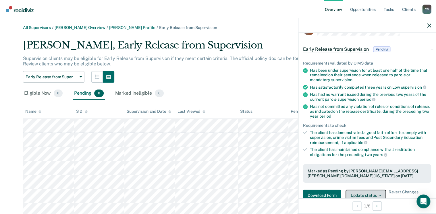
click at [350, 164] on button "Update status" at bounding box center [365, 195] width 40 height 11
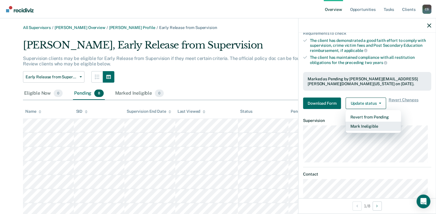
click at [350, 123] on button "Mark Ineligible" at bounding box center [372, 126] width 55 height 9
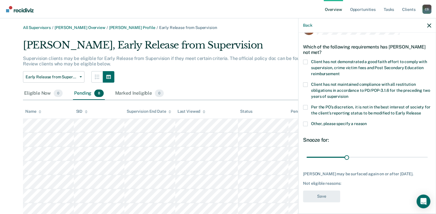
scroll to position [16, 0]
click at [305, 63] on span at bounding box center [305, 62] width 5 height 5
click at [339, 72] on input "Client has not demonstrated a good faith effort to comply with supervision, cri…" at bounding box center [339, 72] width 0 height 0
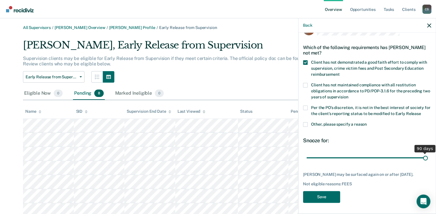
drag, startPoint x: 345, startPoint y: 157, endPoint x: 440, endPoint y: 157, distance: 95.6
type input "90"
click at [350, 157] on input "range" at bounding box center [366, 158] width 121 height 10
click at [321, 164] on button "Save" at bounding box center [321, 197] width 37 height 12
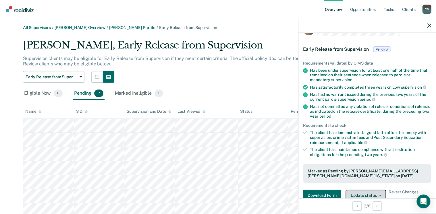
click at [350, 164] on button "Update status" at bounding box center [365, 195] width 40 height 11
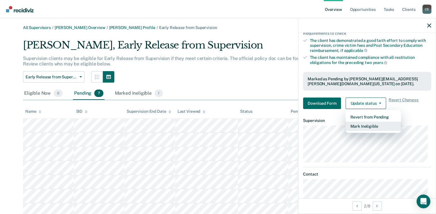
click at [350, 125] on button "Mark Ineligible" at bounding box center [372, 126] width 55 height 9
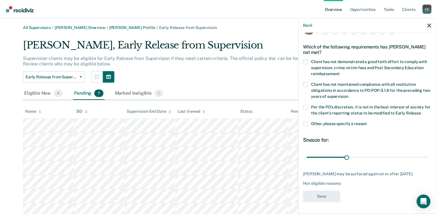
click at [303, 60] on span at bounding box center [305, 62] width 5 height 5
click at [339, 72] on input "Client has not demonstrated a good faith effort to comply with supervision, cri…" at bounding box center [339, 72] width 0 height 0
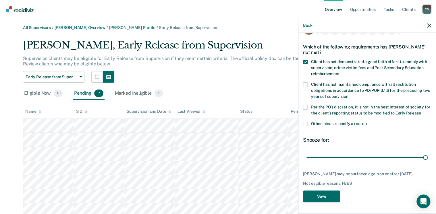
drag, startPoint x: 346, startPoint y: 153, endPoint x: 430, endPoint y: 156, distance: 84.2
type input "90"
click at [350, 154] on input "range" at bounding box center [366, 157] width 121 height 10
click at [331, 164] on button "Save" at bounding box center [321, 197] width 37 height 12
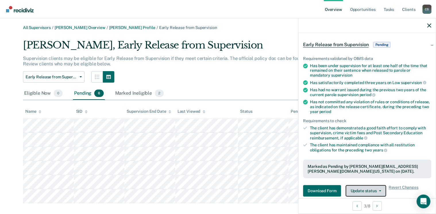
click at [350, 164] on icon "button" at bounding box center [379, 190] width 2 height 1
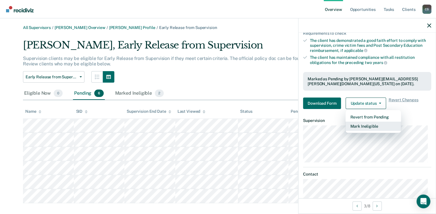
click at [350, 123] on button "Mark Ineligible" at bounding box center [372, 126] width 55 height 9
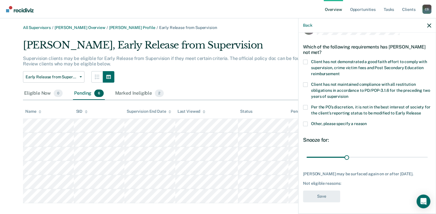
click at [302, 59] on div "DT Which of the following requirements has David Torgerson not met? Client has …" at bounding box center [366, 123] width 137 height 180
click at [304, 60] on span at bounding box center [305, 62] width 5 height 5
click at [339, 72] on input "Client has not demonstrated a good faith effort to comply with supervision, cri…" at bounding box center [339, 72] width 0 height 0
click at [331, 164] on button "Save" at bounding box center [321, 197] width 37 height 12
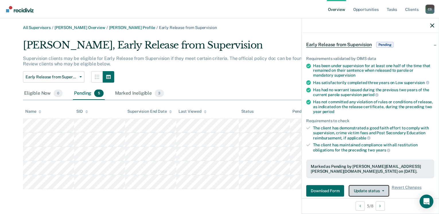
click at [350, 164] on button "Update status" at bounding box center [369, 190] width 40 height 11
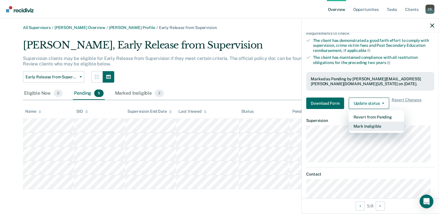
click at [350, 125] on button "Mark Ineligible" at bounding box center [376, 126] width 55 height 9
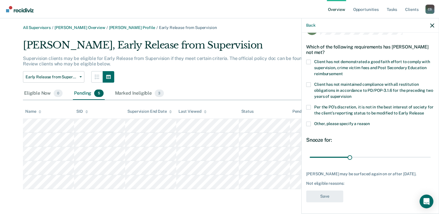
scroll to position [16, 0]
click at [310, 63] on span at bounding box center [308, 62] width 5 height 5
click at [343, 72] on input "Client has not demonstrated a good faith effort to comply with supervision, cri…" at bounding box center [343, 72] width 0 height 0
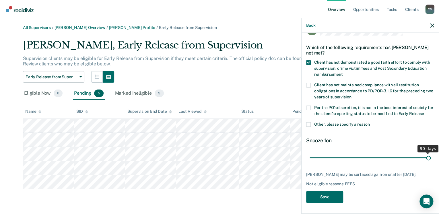
drag, startPoint x: 349, startPoint y: 156, endPoint x: 472, endPoint y: 156, distance: 122.8
type input "90"
click at [350, 156] on input "range" at bounding box center [370, 158] width 121 height 10
click at [329, 164] on button "Save" at bounding box center [324, 197] width 37 height 12
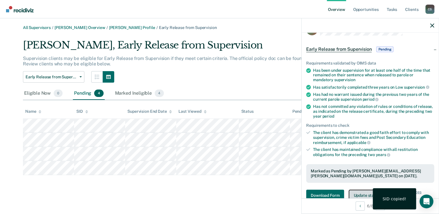
click at [350, 164] on button "Update status" at bounding box center [369, 195] width 40 height 11
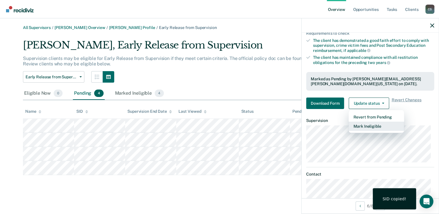
click at [350, 124] on button "Mark Ineligible" at bounding box center [376, 126] width 55 height 9
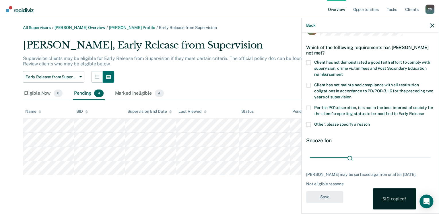
click at [308, 62] on span at bounding box center [308, 62] width 5 height 5
click at [343, 72] on input "Client has not demonstrated a good faith effort to comply with supervision, cri…" at bounding box center [343, 72] width 0 height 0
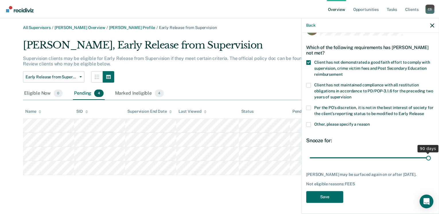
drag, startPoint x: 348, startPoint y: 158, endPoint x: 518, endPoint y: 158, distance: 169.9
type input "90"
click at [350, 158] on input "range" at bounding box center [370, 158] width 121 height 10
click at [327, 164] on button "Save" at bounding box center [324, 197] width 37 height 12
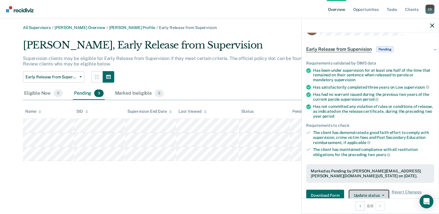
click at [350, 164] on button "Update status" at bounding box center [369, 195] width 40 height 11
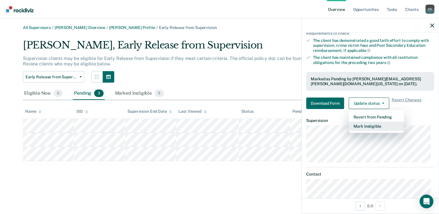
click at [350, 128] on button "Mark Ineligible" at bounding box center [376, 126] width 55 height 9
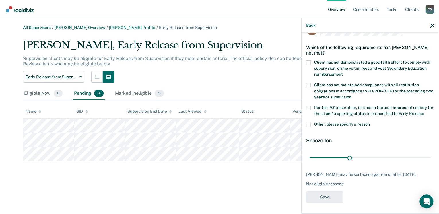
click at [310, 61] on span at bounding box center [308, 62] width 5 height 5
click at [343, 72] on input "Client has not demonstrated a good faith effort to comply with supervision, cri…" at bounding box center [343, 72] width 0 height 0
drag, startPoint x: 347, startPoint y: 158, endPoint x: 421, endPoint y: 180, distance: 78.0
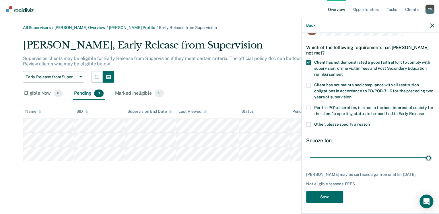
type input "90"
click at [350, 157] on input "range" at bounding box center [370, 158] width 121 height 10
click at [327, 164] on button "Save" at bounding box center [324, 197] width 37 height 12
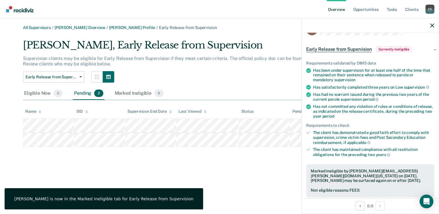
click at [161, 164] on div "All Supervisors / Marcia Arellano Overview / Ryan Pitchford Profile / Early Rel…" at bounding box center [219, 110] width 425 height 170
click at [40, 95] on div "Eligible Now 0" at bounding box center [43, 93] width 41 height 13
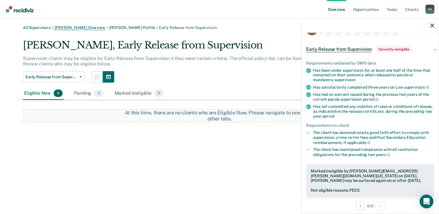
click at [73, 27] on link "Marcia Arellano Overview" at bounding box center [80, 27] width 51 height 5
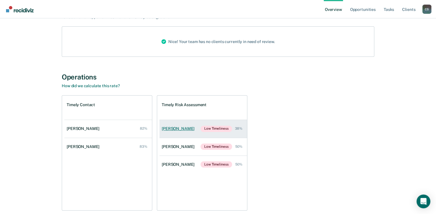
scroll to position [69, 0]
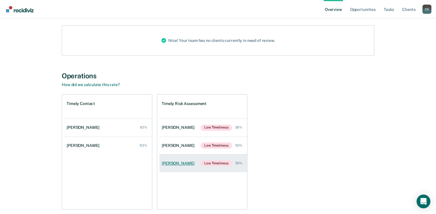
click at [176, 162] on div "Jesse Maduro" at bounding box center [179, 163] width 35 height 5
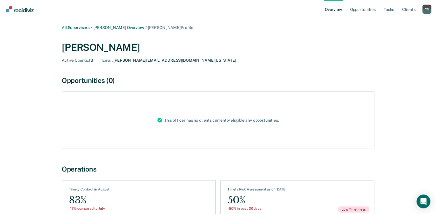
click at [112, 28] on link "Marcia Arellano Overview" at bounding box center [118, 27] width 51 height 5
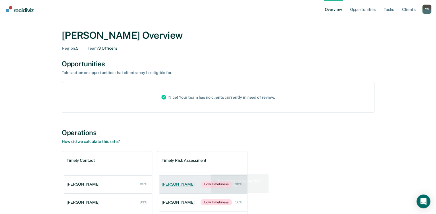
scroll to position [23, 0]
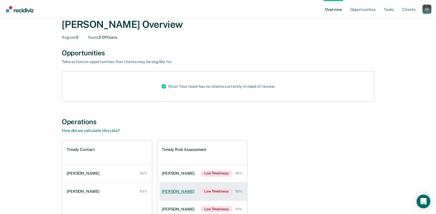
click at [168, 164] on div "Jocelyn Cimini" at bounding box center [179, 191] width 35 height 5
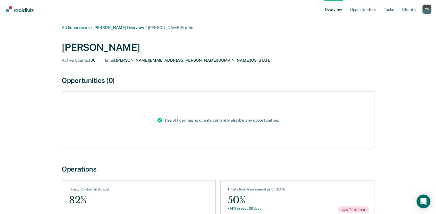
click at [115, 29] on link "Marcia Arellano Overview" at bounding box center [118, 27] width 51 height 5
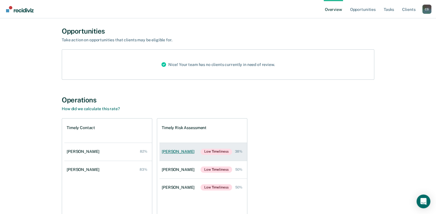
scroll to position [46, 0]
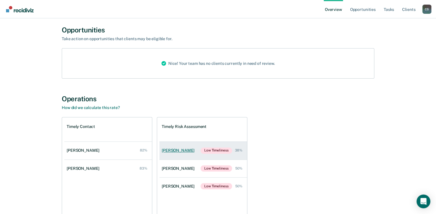
click at [174, 149] on div "Ryan Pitchford" at bounding box center [179, 150] width 35 height 5
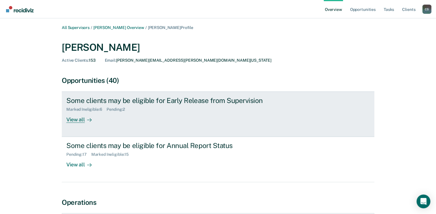
click at [77, 121] on div "View all" at bounding box center [82, 117] width 32 height 11
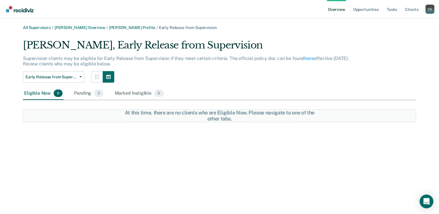
click at [43, 91] on div "Eligible Now 0" at bounding box center [43, 93] width 41 height 13
click at [89, 93] on div "Pending 2" at bounding box center [88, 93] width 31 height 13
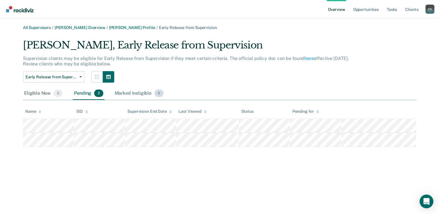
click at [127, 93] on div "Marked Ineligible 6" at bounding box center [139, 93] width 51 height 13
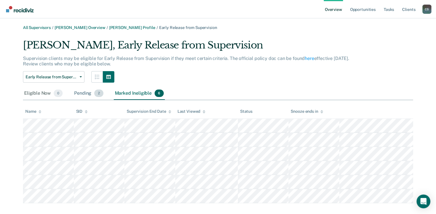
click at [80, 93] on div "Pending 2" at bounding box center [88, 93] width 31 height 13
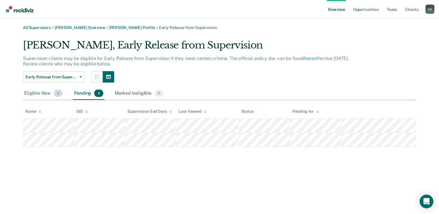
click at [36, 93] on div "Eligible Now 0" at bounding box center [43, 93] width 41 height 13
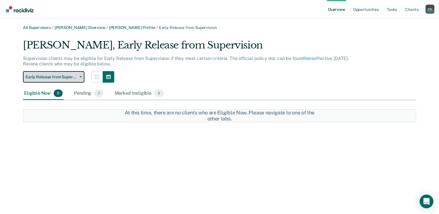
click at [61, 75] on span "Early Release from Supervision" at bounding box center [52, 77] width 52 height 5
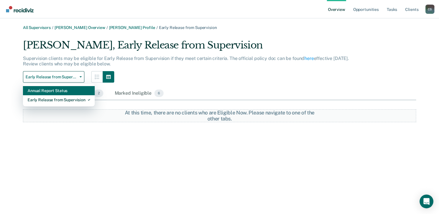
click at [53, 91] on div "Annual Report Status" at bounding box center [59, 90] width 63 height 9
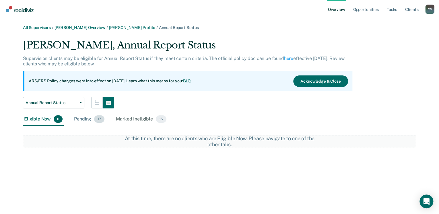
click at [80, 119] on div "Pending 17" at bounding box center [89, 119] width 33 height 13
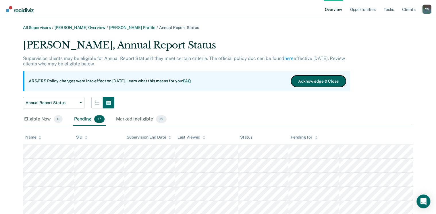
click at [321, 82] on button "Acknowledge & Close" at bounding box center [318, 80] width 55 height 11
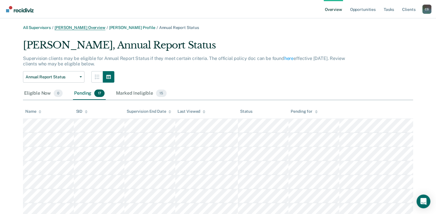
click at [81, 26] on link "Marcia Arellano Overview" at bounding box center [80, 27] width 51 height 5
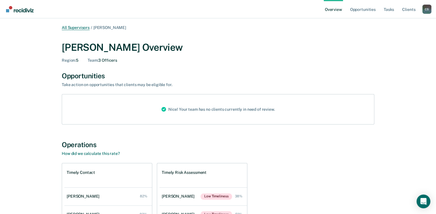
click at [81, 26] on link "All Supervisors" at bounding box center [76, 27] width 28 height 5
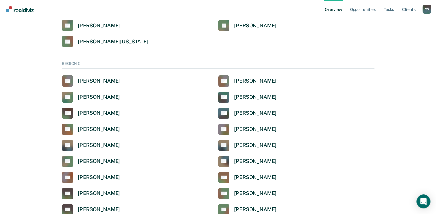
scroll to position [1905, 0]
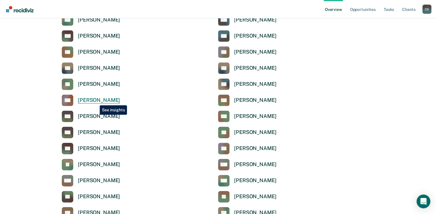
click at [95, 101] on div "Amy Hamlin" at bounding box center [99, 100] width 42 height 7
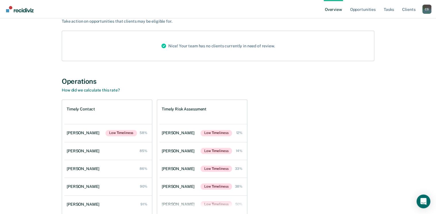
scroll to position [69, 0]
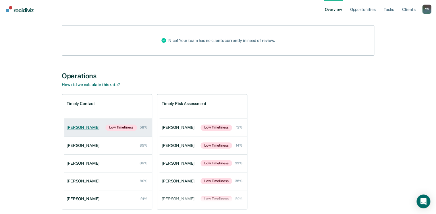
click at [81, 129] on div "Sheryl Knox" at bounding box center [84, 127] width 35 height 5
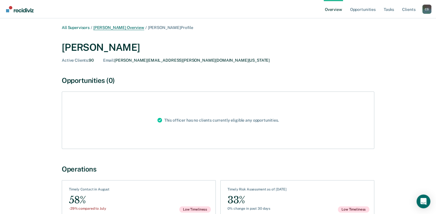
click at [116, 26] on link "Amy Hamlin Overview" at bounding box center [118, 27] width 51 height 5
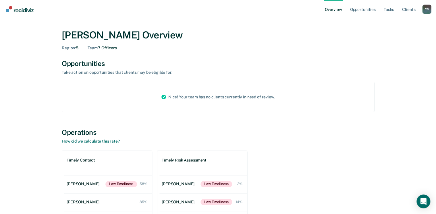
scroll to position [46, 0]
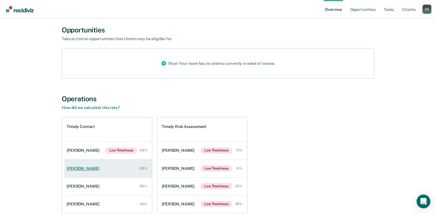
click at [81, 164] on div "Gregory Burgess" at bounding box center [84, 168] width 35 height 5
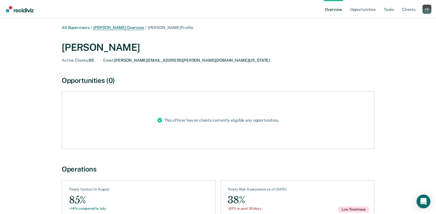
click at [127, 26] on link "Amy Hamlin Overview" at bounding box center [118, 27] width 51 height 5
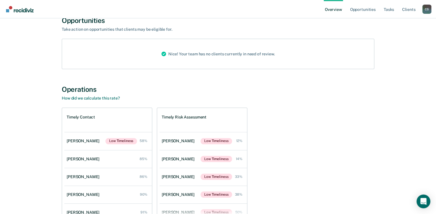
scroll to position [69, 0]
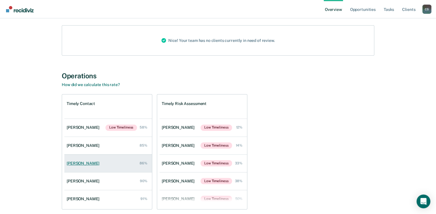
click at [77, 162] on div "Louis Shavell" at bounding box center [84, 163] width 35 height 5
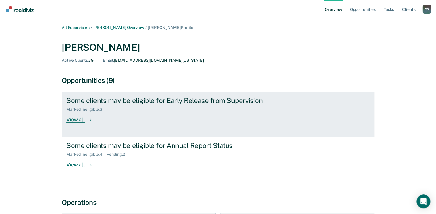
click at [85, 118] on div at bounding box center [88, 119] width 7 height 7
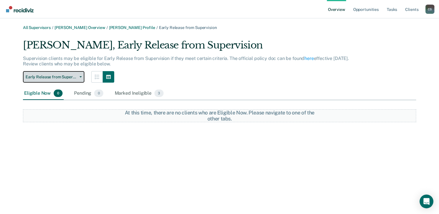
click at [72, 79] on button "Early Release from Supervision" at bounding box center [53, 76] width 61 height 11
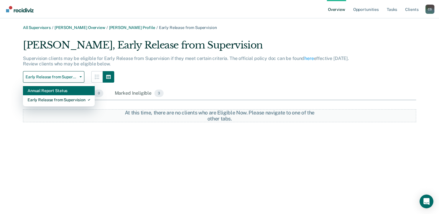
click at [57, 93] on div "Annual Report Status" at bounding box center [59, 90] width 63 height 9
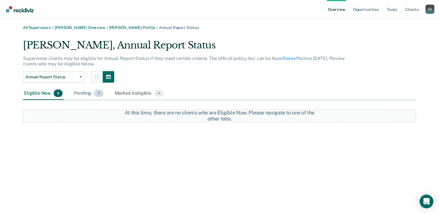
click at [87, 94] on div "Pending 2" at bounding box center [88, 93] width 31 height 13
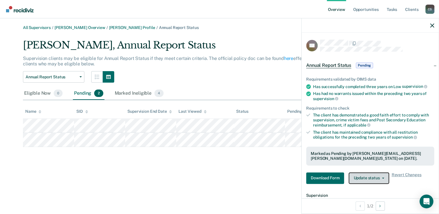
click at [350, 164] on button "Update status" at bounding box center [369, 177] width 40 height 11
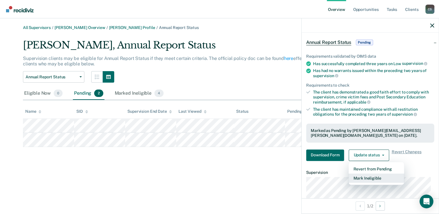
click at [350, 164] on button "Mark Ineligible" at bounding box center [376, 178] width 55 height 9
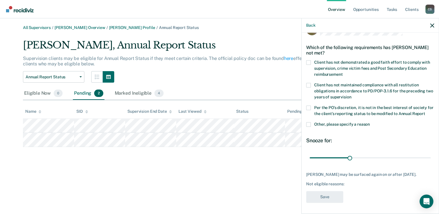
click at [312, 124] on label "Other, please specify a reason" at bounding box center [370, 125] width 128 height 6
click at [350, 122] on input "Other, please specify a reason" at bounding box center [370, 122] width 0 height 0
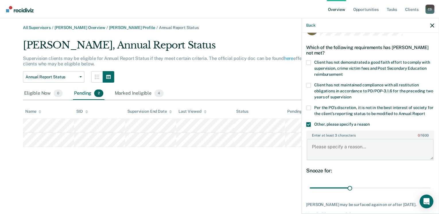
click at [321, 149] on textarea "Enter at least 3 characters 0 / 1600" at bounding box center [370, 149] width 127 height 21
type textarea "Specialized caseload"
drag, startPoint x: 347, startPoint y: 188, endPoint x: 430, endPoint y: 182, distance: 83.1
type input "90"
click at [350, 164] on input "range" at bounding box center [370, 188] width 121 height 10
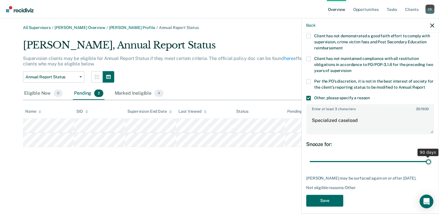
scroll to position [46, 0]
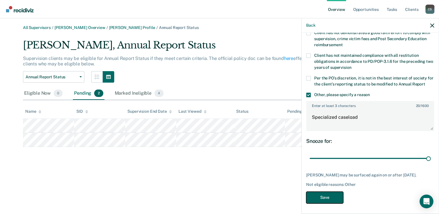
click at [318, 164] on button "Save" at bounding box center [324, 198] width 37 height 12
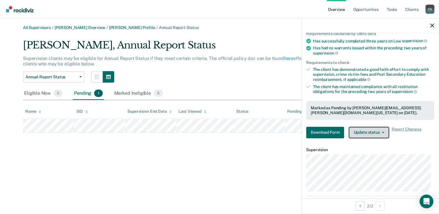
click at [350, 130] on button "Update status" at bounding box center [369, 132] width 40 height 11
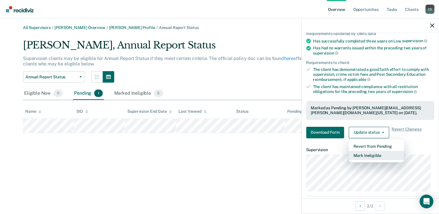
click at [350, 155] on button "Mark Ineligible" at bounding box center [376, 155] width 55 height 9
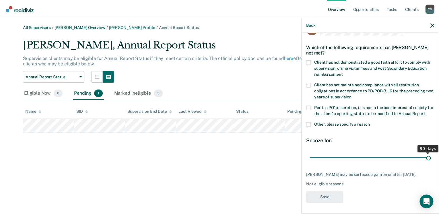
drag, startPoint x: 349, startPoint y: 157, endPoint x: 435, endPoint y: 157, distance: 86.4
type input "90"
click at [350, 157] on input "range" at bounding box center [370, 158] width 121 height 10
click at [306, 123] on span at bounding box center [308, 124] width 5 height 5
click at [350, 122] on input "Other, please specify a reason" at bounding box center [370, 122] width 0 height 0
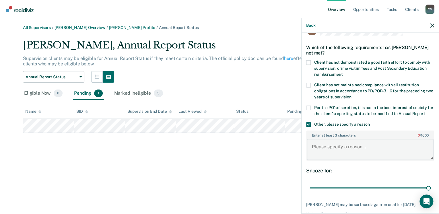
click at [319, 149] on textarea "Enter at least 3 characters 0 / 1600" at bounding box center [370, 149] width 127 height 21
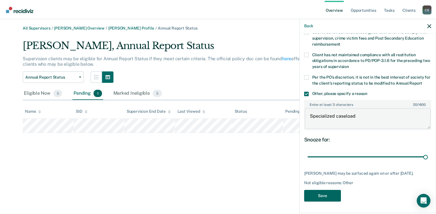
scroll to position [51, 0]
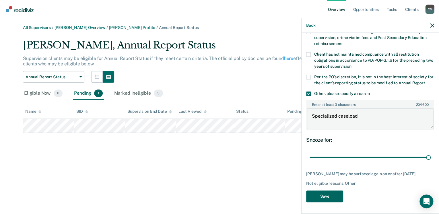
type textarea "Specialized caseload"
click at [324, 164] on button "Save" at bounding box center [324, 197] width 37 height 12
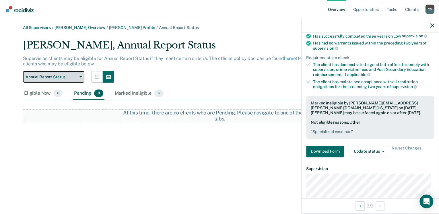
click at [61, 76] on span "Annual Report Status" at bounding box center [52, 77] width 52 height 5
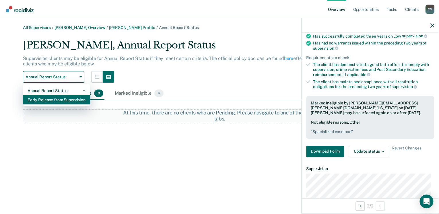
click at [53, 101] on div "Early Release from Supervision" at bounding box center [57, 99] width 58 height 9
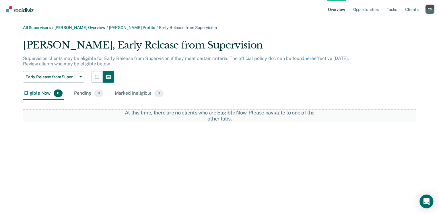
click at [73, 28] on link "Amy Hamlin Overview" at bounding box center [80, 27] width 51 height 5
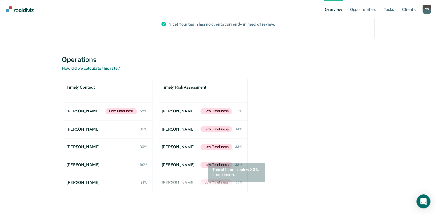
scroll to position [92, 0]
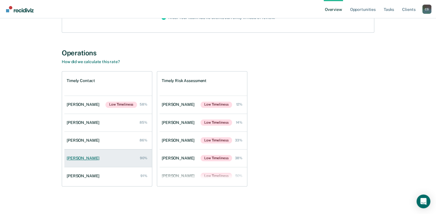
click at [76, 158] on div "Juan Tello" at bounding box center [84, 158] width 35 height 5
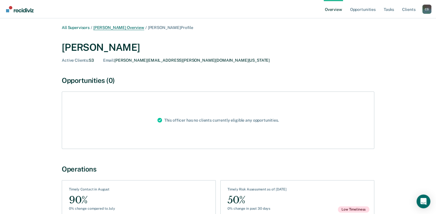
click at [114, 27] on link "Amy Hamlin Overview" at bounding box center [118, 27] width 51 height 5
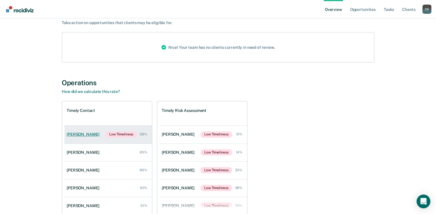
scroll to position [69, 0]
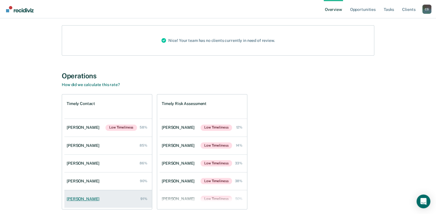
click at [82, 164] on div "David Blackman" at bounding box center [84, 199] width 35 height 5
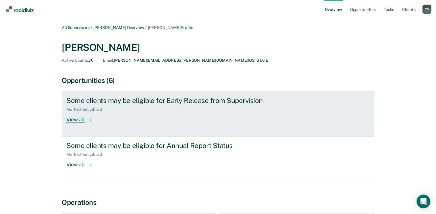
click at [79, 120] on div "View all" at bounding box center [82, 117] width 32 height 11
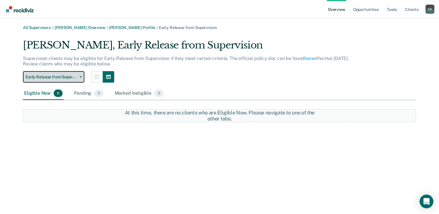
click at [40, 76] on span "Early Release from Supervision" at bounding box center [52, 77] width 52 height 5
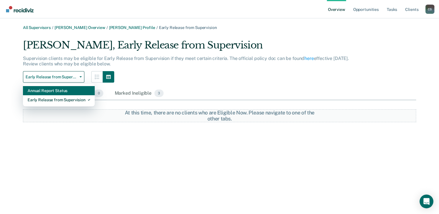
click at [38, 91] on div "Annual Report Status" at bounding box center [59, 90] width 63 height 9
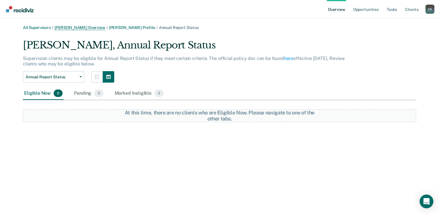
click at [69, 28] on link "Amy Hamlin Overview" at bounding box center [80, 27] width 51 height 5
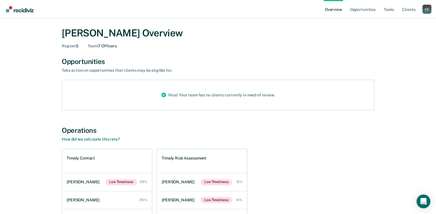
scroll to position [94, 0]
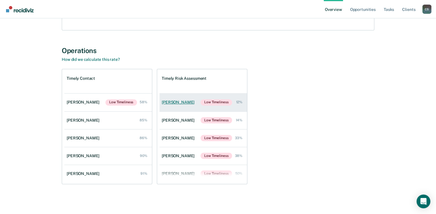
click at [175, 106] on link "Troy Edenfield Low Timeliness 12%" at bounding box center [203, 103] width 88 height 18
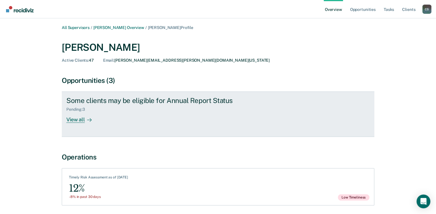
click at [77, 120] on div "View all" at bounding box center [82, 117] width 32 height 11
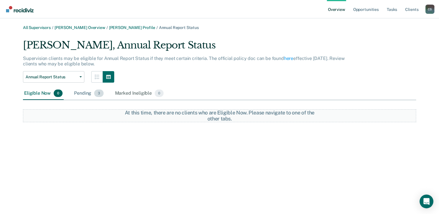
click at [83, 94] on div "Pending 3" at bounding box center [89, 93] width 32 height 13
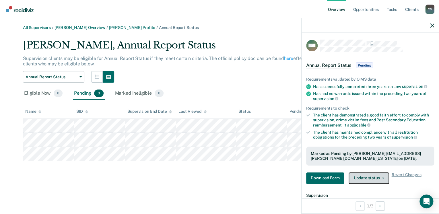
click at [350, 164] on button "Update status" at bounding box center [369, 177] width 40 height 11
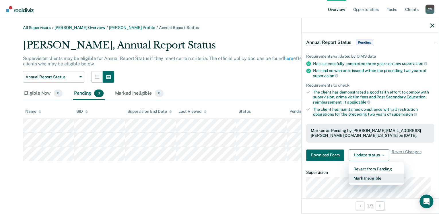
click at [350, 164] on button "Mark Ineligible" at bounding box center [376, 178] width 55 height 9
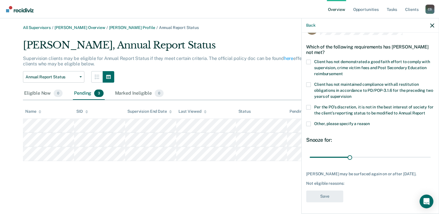
click at [309, 122] on span at bounding box center [308, 124] width 5 height 5
click at [350, 122] on input "Other, please specify a reason" at bounding box center [370, 122] width 0 height 0
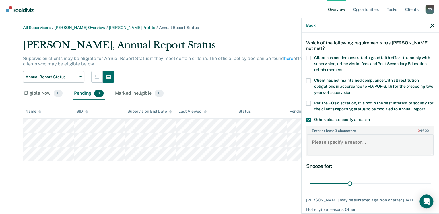
click at [322, 149] on textarea "Enter at least 3 characters 0 / 1600" at bounding box center [370, 144] width 127 height 21
type textarea "Sex offender"
drag, startPoint x: 347, startPoint y: 184, endPoint x: 443, endPoint y: 182, distance: 95.9
type input "90"
click at [350, 164] on input "range" at bounding box center [370, 183] width 121 height 10
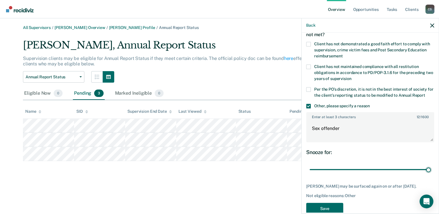
scroll to position [51, 0]
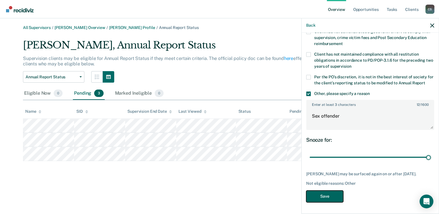
click at [322, 164] on button "Save" at bounding box center [324, 197] width 37 height 12
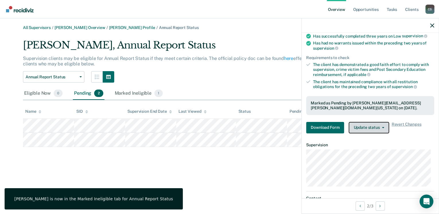
click at [350, 129] on button "Update status" at bounding box center [369, 127] width 40 height 11
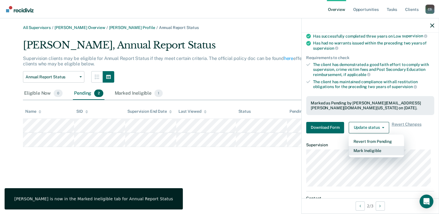
click at [350, 148] on button "Mark Ineligible" at bounding box center [376, 150] width 55 height 9
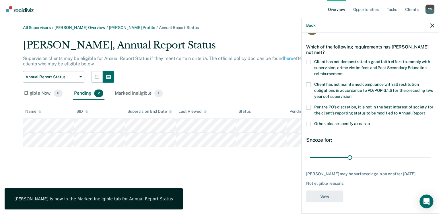
scroll to position [16, 0]
drag, startPoint x: 350, startPoint y: 157, endPoint x: 435, endPoint y: 158, distance: 84.9
type input "90"
click at [350, 158] on input "range" at bounding box center [370, 158] width 121 height 10
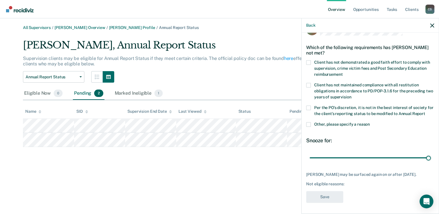
click at [308, 125] on span at bounding box center [308, 124] width 5 height 5
click at [350, 122] on input "Other, please specify a reason" at bounding box center [370, 122] width 0 height 0
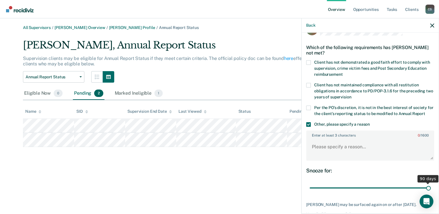
scroll to position [39, 0]
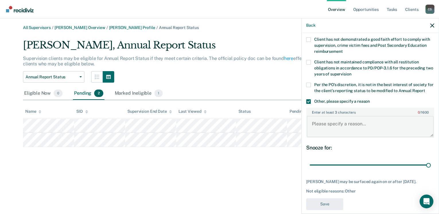
click at [320, 123] on textarea "Enter at least 3 characters 0 / 1600" at bounding box center [370, 126] width 127 height 21
type textarea "sex offender"
click at [329, 164] on button "Save" at bounding box center [324, 204] width 37 height 12
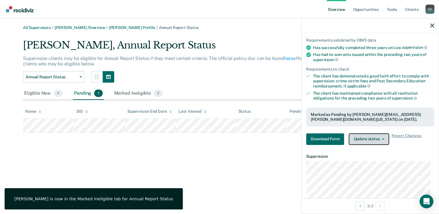
click at [350, 134] on button "Update status" at bounding box center [369, 138] width 40 height 11
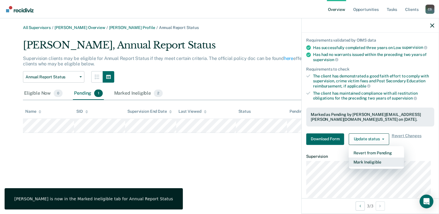
click at [350, 160] on button "Mark Ineligible" at bounding box center [376, 162] width 55 height 9
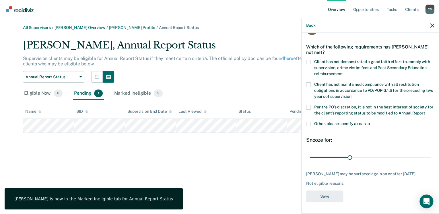
scroll to position [16, 0]
click at [309, 125] on span at bounding box center [308, 124] width 5 height 5
click at [350, 122] on input "Other, please specify a reason" at bounding box center [370, 122] width 0 height 0
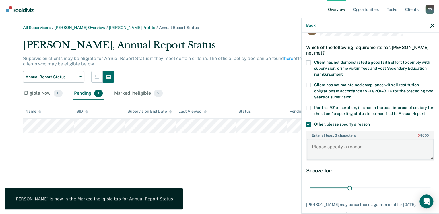
click at [319, 155] on textarea "Enter at least 3 characters 0 / 1600" at bounding box center [370, 149] width 127 height 21
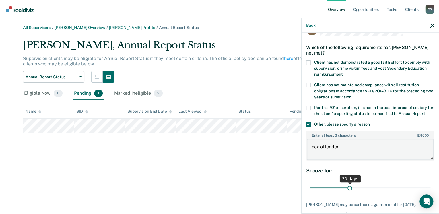
type textarea "sex offender"
drag, startPoint x: 349, startPoint y: 187, endPoint x: 404, endPoint y: 192, distance: 55.3
type input "90"
click at [350, 164] on input "range" at bounding box center [370, 188] width 121 height 10
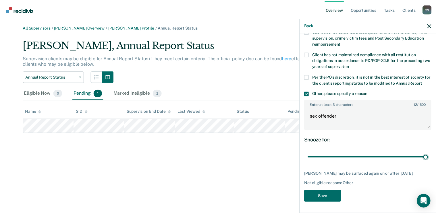
scroll to position [51, 0]
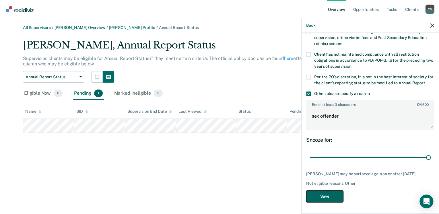
click at [322, 164] on button "Save" at bounding box center [324, 197] width 37 height 12
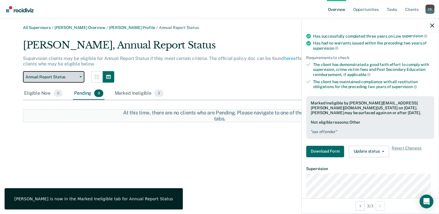
click at [43, 78] on span "Annual Report Status" at bounding box center [52, 77] width 52 height 5
click at [48, 75] on span "Annual Report Status" at bounding box center [52, 77] width 52 height 5
click at [77, 76] on button "Annual Report Status" at bounding box center [53, 76] width 61 height 11
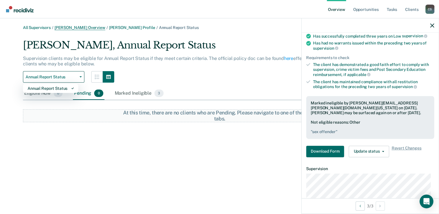
click at [81, 27] on link "Amy Hamlin Overview" at bounding box center [80, 27] width 51 height 5
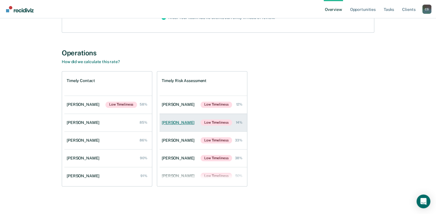
click at [174, 122] on div "Timothy Scantlin" at bounding box center [179, 122] width 35 height 5
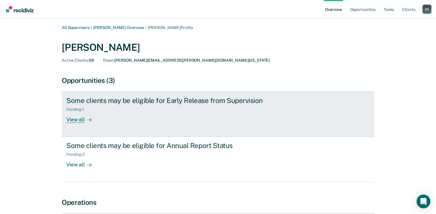
click at [74, 118] on div "View all" at bounding box center [82, 117] width 32 height 11
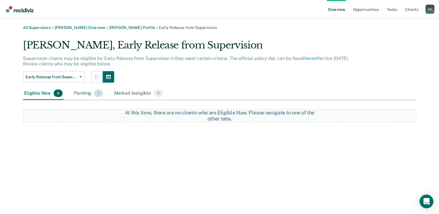
click at [83, 92] on div "Pending 1" at bounding box center [88, 93] width 31 height 13
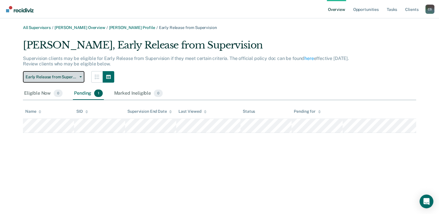
click at [48, 78] on span "Early Release from Supervision" at bounding box center [52, 77] width 52 height 5
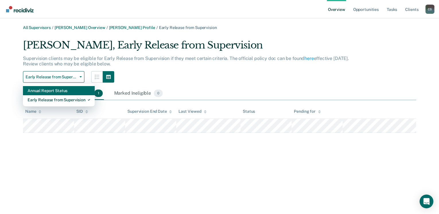
click at [42, 93] on div "Annual Report Status" at bounding box center [59, 90] width 63 height 9
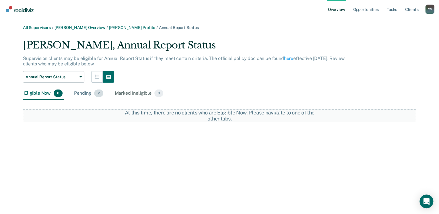
click at [78, 93] on div "Pending 2" at bounding box center [88, 93] width 31 height 13
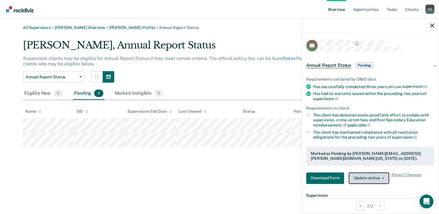
click at [350, 164] on button "Update status" at bounding box center [369, 177] width 40 height 11
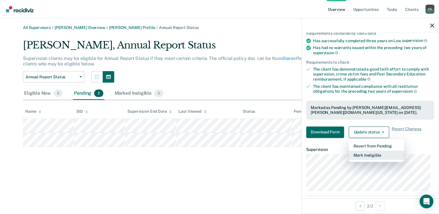
click at [350, 153] on button "Mark Ineligible" at bounding box center [376, 155] width 55 height 9
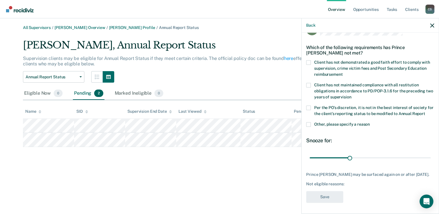
click at [308, 124] on span at bounding box center [308, 124] width 5 height 5
click at [350, 122] on input "Other, please specify a reason" at bounding box center [370, 122] width 0 height 0
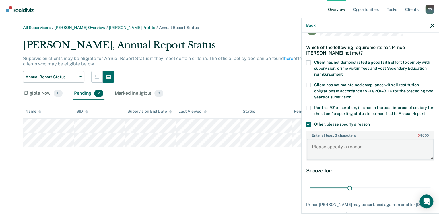
click at [323, 142] on textarea "Enter at least 3 characters 0 / 1600" at bounding box center [370, 149] width 127 height 21
type textarea "VR for positive UA 01/2025"
drag, startPoint x: 350, startPoint y: 187, endPoint x: 399, endPoint y: 196, distance: 50.5
type input "90"
click at [350, 164] on input "range" at bounding box center [370, 188] width 121 height 10
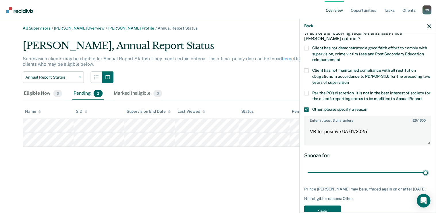
scroll to position [51, 0]
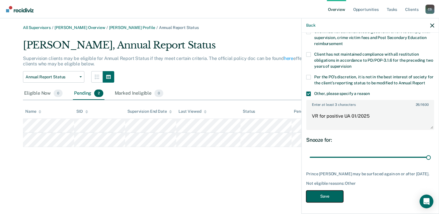
click at [314, 164] on button "Save" at bounding box center [324, 197] width 37 height 12
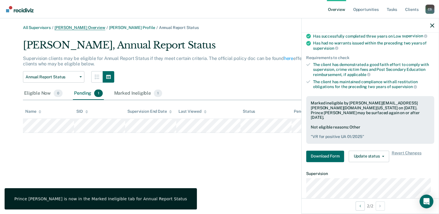
click at [79, 28] on link "Amy Hamlin Overview" at bounding box center [80, 27] width 51 height 5
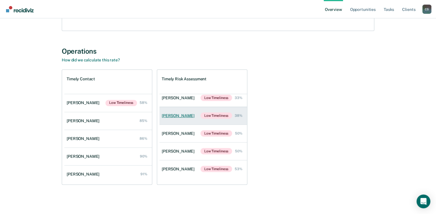
scroll to position [94, 0]
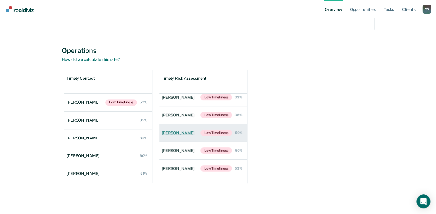
click at [169, 133] on div "Louis Shavell" at bounding box center [179, 133] width 35 height 5
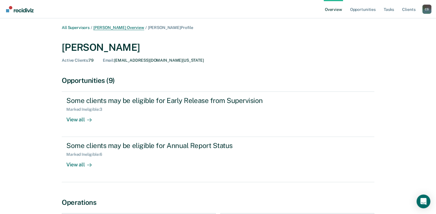
click at [121, 26] on link "Amy Hamlin Overview" at bounding box center [118, 27] width 51 height 5
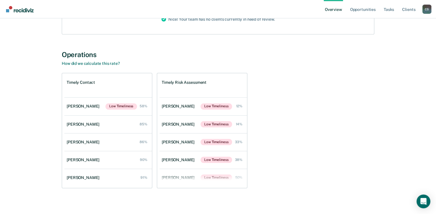
scroll to position [94, 0]
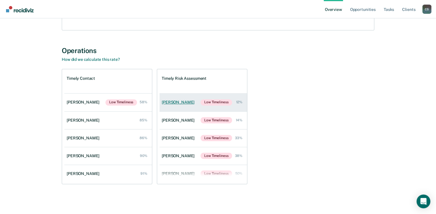
click at [174, 102] on div "Troy Edenfield" at bounding box center [179, 102] width 35 height 5
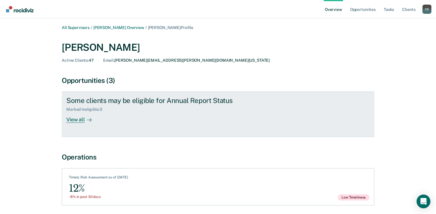
click at [73, 121] on div "View all" at bounding box center [82, 117] width 32 height 11
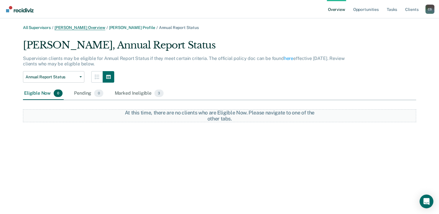
click at [77, 27] on link "Amy Hamlin Overview" at bounding box center [80, 27] width 51 height 5
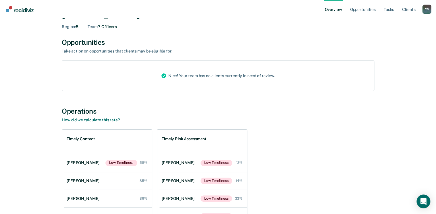
scroll to position [69, 0]
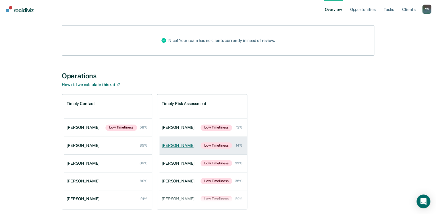
click at [194, 147] on div "Timothy Scantlin" at bounding box center [179, 145] width 35 height 5
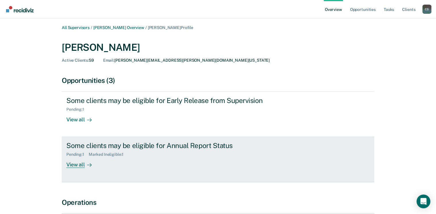
click at [75, 164] on div "View all" at bounding box center [82, 162] width 32 height 11
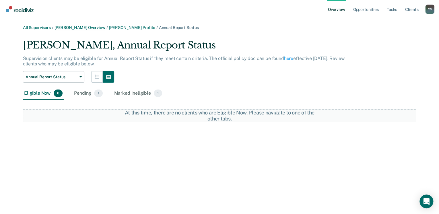
click at [78, 29] on link "Amy Hamlin Overview" at bounding box center [80, 27] width 51 height 5
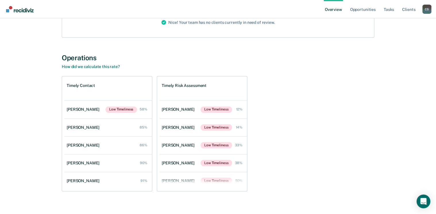
scroll to position [92, 0]
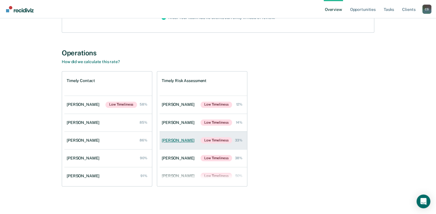
click at [178, 141] on div "Sheryl Knox" at bounding box center [179, 140] width 35 height 5
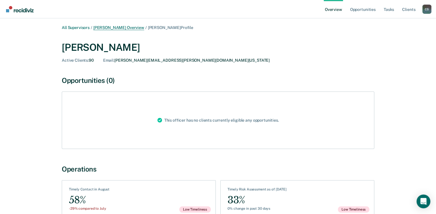
click at [112, 27] on link "Amy Hamlin Overview" at bounding box center [118, 27] width 51 height 5
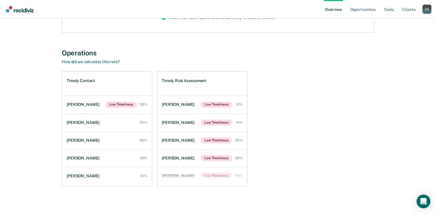
scroll to position [94, 0]
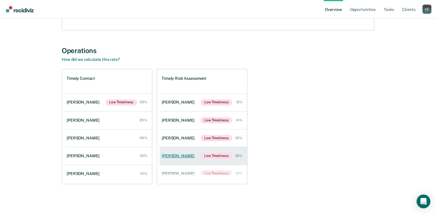
click at [166, 154] on div "Gregory Burgess" at bounding box center [179, 156] width 35 height 5
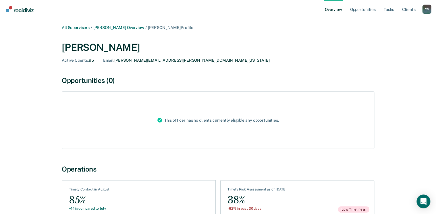
click at [120, 25] on link "Amy Hamlin Overview" at bounding box center [118, 27] width 51 height 5
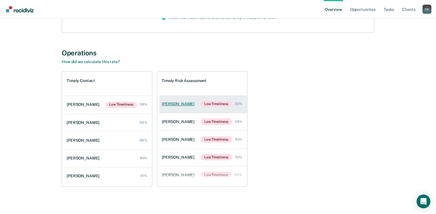
scroll to position [41, 0]
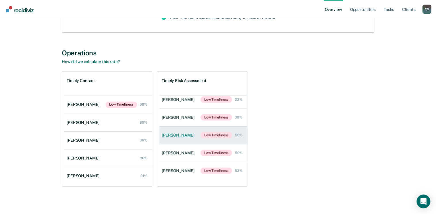
click at [172, 133] on div "Louis Shavell" at bounding box center [179, 135] width 35 height 5
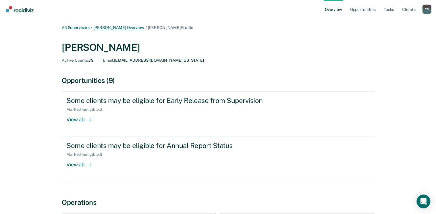
click at [112, 26] on link "Amy Hamlin Overview" at bounding box center [118, 27] width 51 height 5
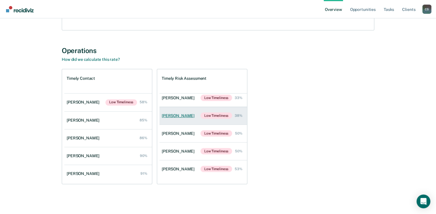
scroll to position [41, 0]
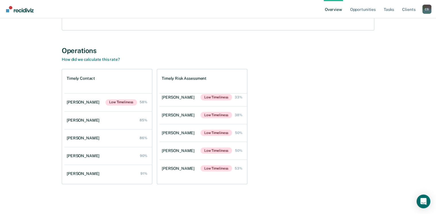
click at [174, 164] on div "David Blackman" at bounding box center [179, 168] width 35 height 5
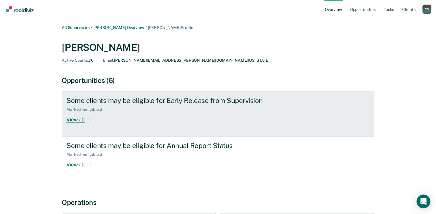
click at [77, 119] on div "View all" at bounding box center [82, 117] width 32 height 11
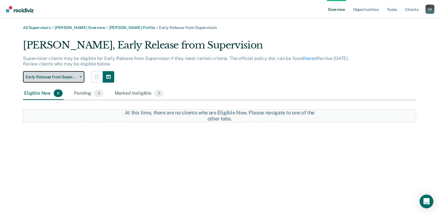
click at [50, 75] on span "Early Release from Supervision" at bounding box center [52, 77] width 52 height 5
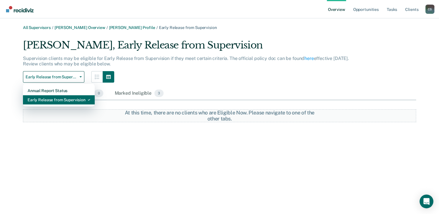
click at [46, 99] on div "Early Release from Supervision" at bounding box center [59, 99] width 63 height 9
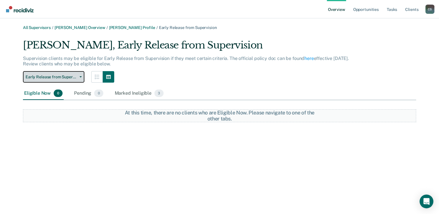
click at [46, 75] on span "Early Release from Supervision" at bounding box center [52, 77] width 52 height 5
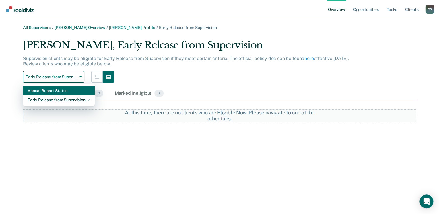
click at [45, 89] on div "Annual Report Status" at bounding box center [59, 90] width 63 height 9
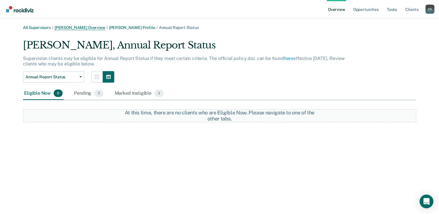
click at [80, 28] on link "Amy Hamlin Overview" at bounding box center [80, 27] width 51 height 5
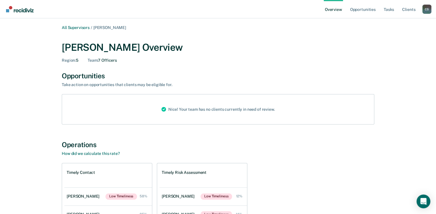
click at [274, 162] on div "Operations How did we calculate this rate? Timely Contact Sheryl Knox Low Timel…" at bounding box center [218, 210] width 312 height 138
click at [73, 28] on link "All Supervisors" at bounding box center [76, 27] width 28 height 5
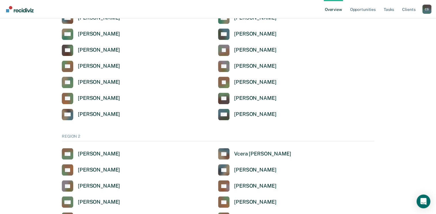
scroll to position [230, 0]
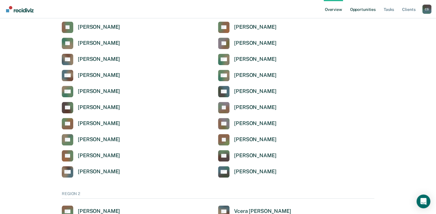
click at [350, 8] on link "Opportunities" at bounding box center [362, 9] width 28 height 18
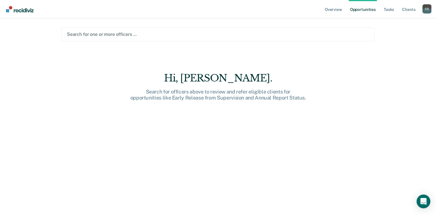
click at [98, 32] on div at bounding box center [218, 34] width 302 height 7
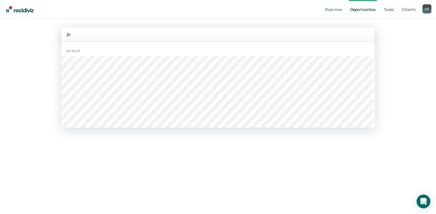
type input "j"
type input "[PERSON_NAME]"
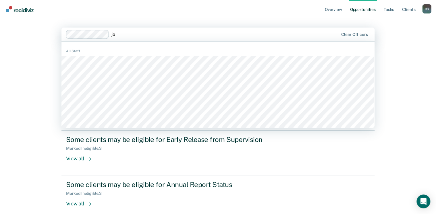
type input "joc"
type input "[PERSON_NAME]"
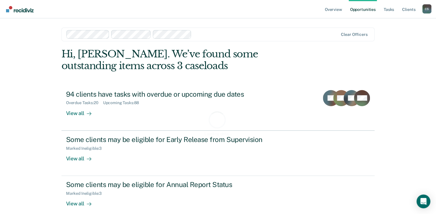
click at [207, 32] on div at bounding box center [266, 34] width 144 height 7
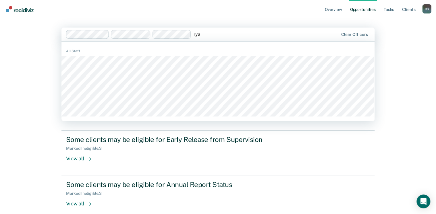
type input "[PERSON_NAME]"
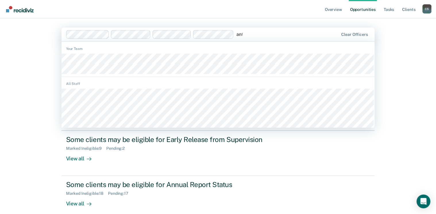
type input "antw"
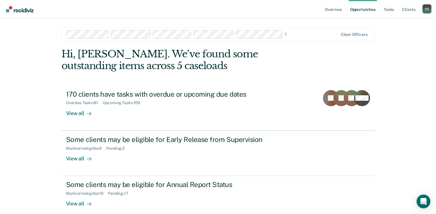
type input "[PERSON_NAME]"
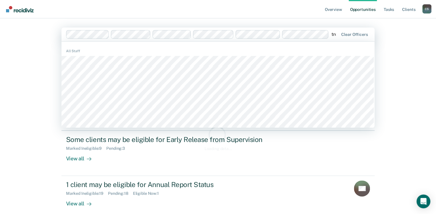
type input "[PERSON_NAME]"
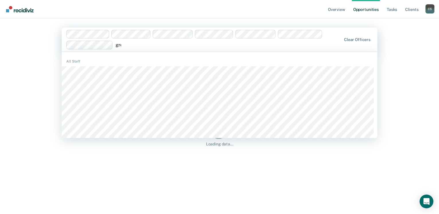
type input "[PERSON_NAME]"
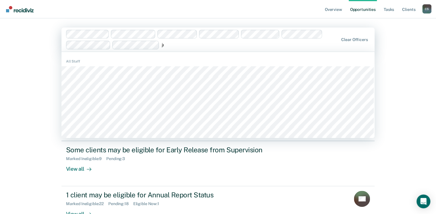
type input "[PERSON_NAME]"
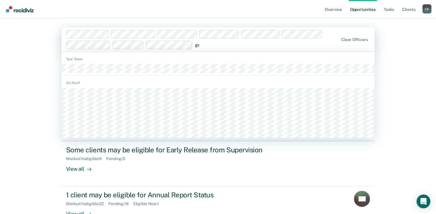
type input "g"
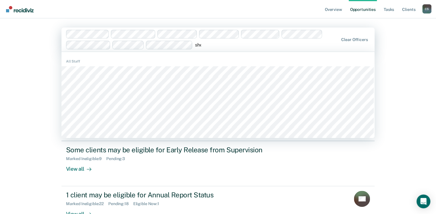
type input "sher"
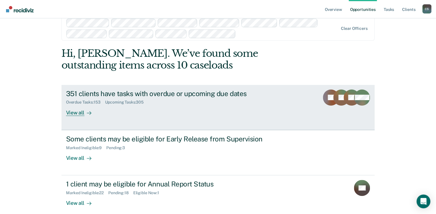
scroll to position [18, 0]
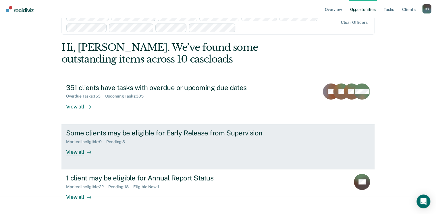
click at [78, 151] on div "View all" at bounding box center [82, 149] width 32 height 11
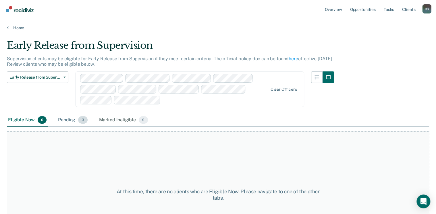
click at [69, 120] on div "Pending 3" at bounding box center [73, 120] width 32 height 13
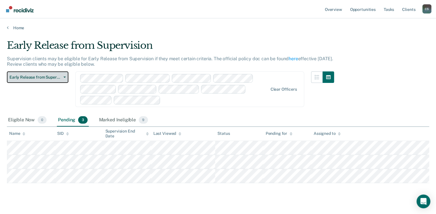
click at [51, 75] on span "Early Release from Supervision" at bounding box center [35, 77] width 52 height 5
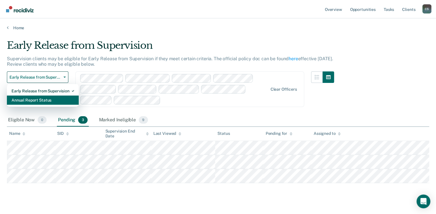
click at [33, 99] on div "Annual Report Status" at bounding box center [42, 100] width 63 height 9
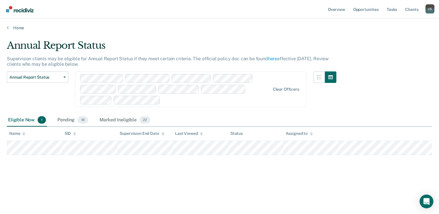
click at [183, 102] on div at bounding box center [216, 100] width 107 height 7
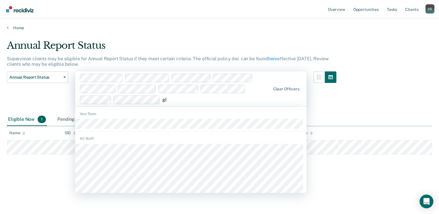
type input "g"
type input "pere"
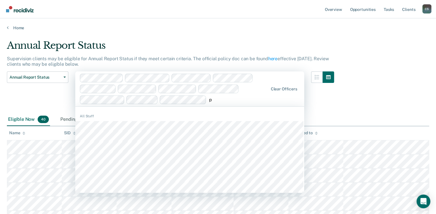
type input "p"
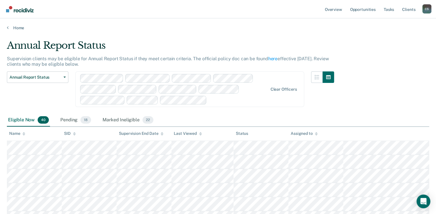
click at [350, 92] on div "Annual Report Status Supervision clients may be eligible for Annual Report Stat…" at bounding box center [218, 105] width 422 height 131
click at [70, 118] on div "Pending 18" at bounding box center [75, 120] width 33 height 13
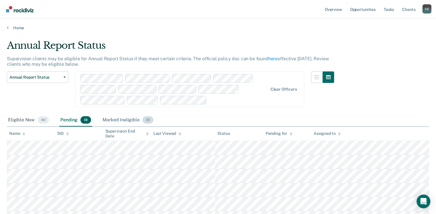
click at [122, 119] on div "Marked Ineligible 22" at bounding box center [127, 120] width 53 height 13
click at [20, 121] on div "Eligible Now 40" at bounding box center [28, 120] width 43 height 13
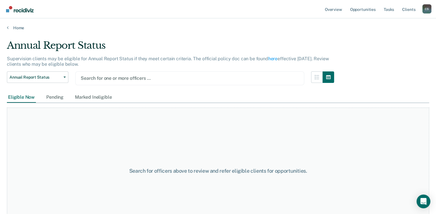
click at [136, 81] on div at bounding box center [190, 78] width 218 height 7
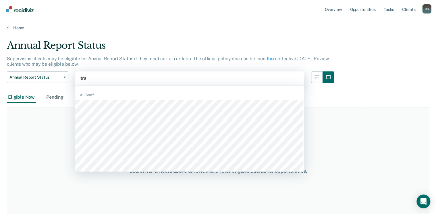
type input "trac"
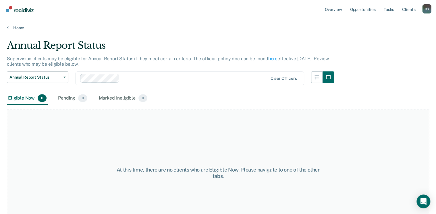
click at [168, 79] on div at bounding box center [194, 78] width 145 height 7
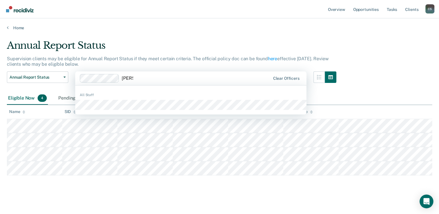
type input "dustin"
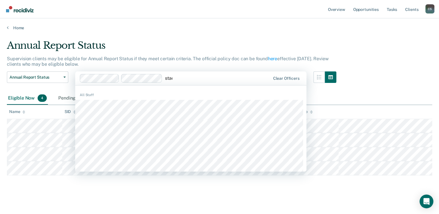
type input "stacy"
click at [212, 76] on div at bounding box center [237, 78] width 66 height 7
type input "mary"
type input "ken"
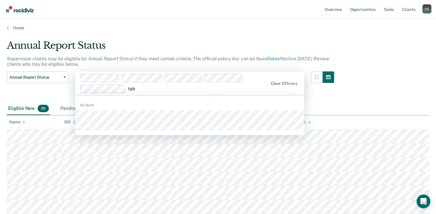
type input "tab"
click at [111, 115] on div "Loading data..." at bounding box center [217, 105] width 403 height 26
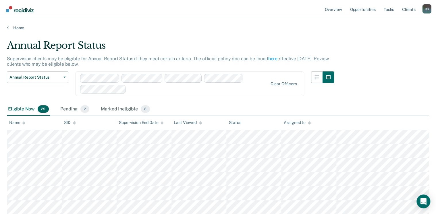
click at [148, 91] on div at bounding box center [197, 89] width 139 height 7
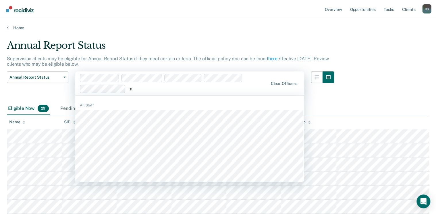
type input "tab"
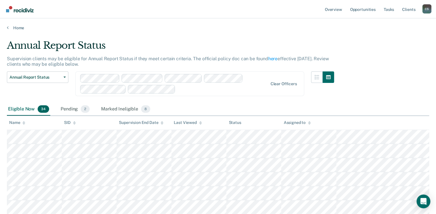
click at [198, 92] on div at bounding box center [223, 89] width 90 height 7
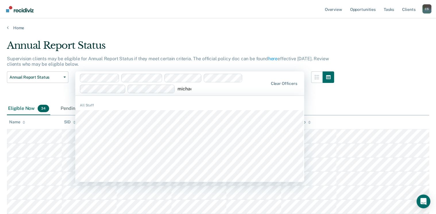
type input "michael"
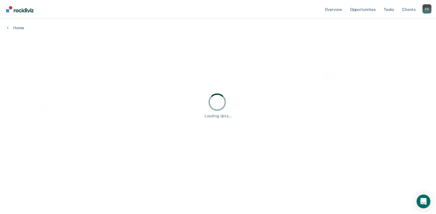
type input "laura"
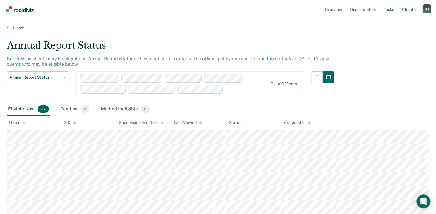
click at [236, 90] on div at bounding box center [246, 89] width 42 height 7
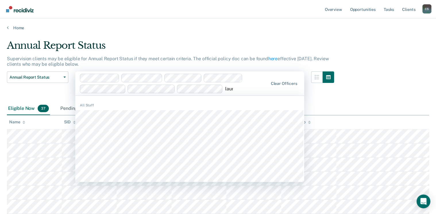
type input "laura"
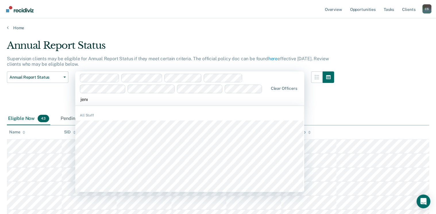
type input "jenni"
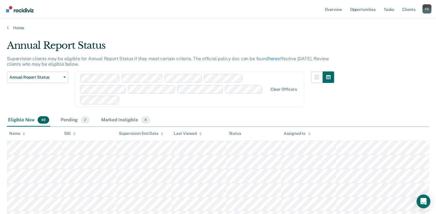
drag, startPoint x: 124, startPoint y: 102, endPoint x: 129, endPoint y: 102, distance: 4.6
click at [124, 102] on div at bounding box center [194, 100] width 145 height 7
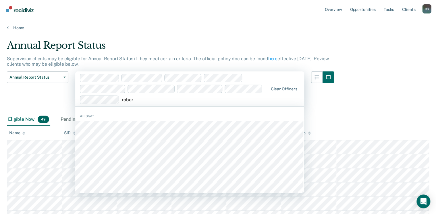
type input "robert"
type input "tere"
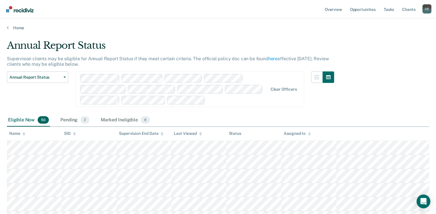
click at [215, 104] on div "Clear officers" at bounding box center [189, 89] width 229 height 36
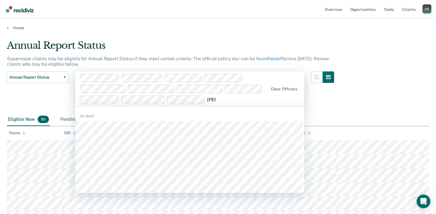
type input "shawn"
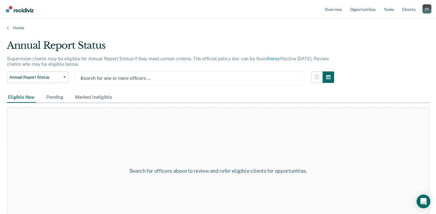
type input "masha"
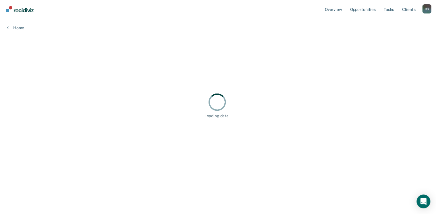
type input "shana"
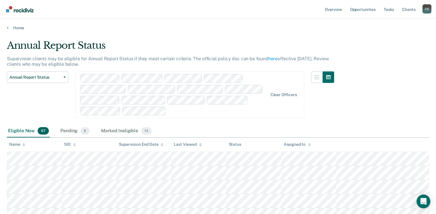
click at [184, 112] on div at bounding box center [217, 111] width 99 height 7
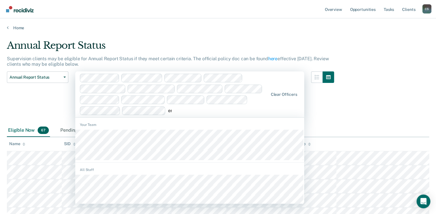
type input "emm"
type input "dele"
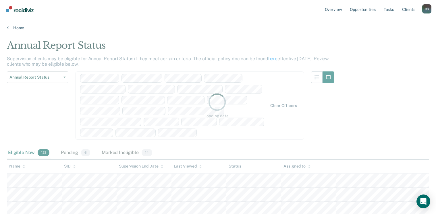
scroll to position [11, 0]
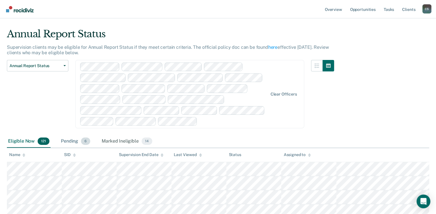
click at [65, 139] on div "Pending 6" at bounding box center [76, 141] width 32 height 13
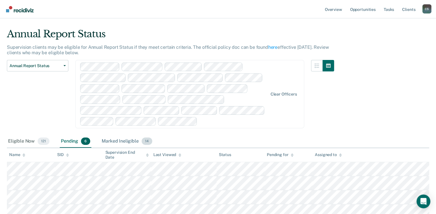
click at [117, 139] on div "Marked Ineligible 14" at bounding box center [126, 141] width 53 height 13
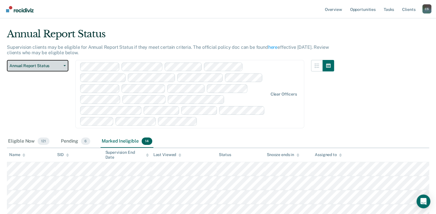
click at [32, 64] on span "Annual Report Status" at bounding box center [35, 65] width 52 height 5
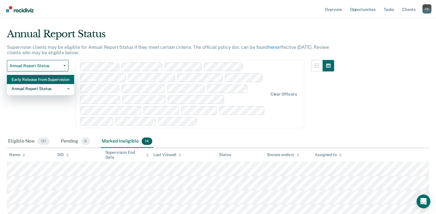
click at [33, 83] on div "Early Release from Supervision" at bounding box center [40, 79] width 58 height 9
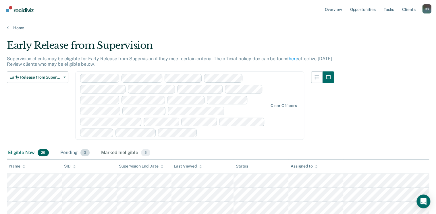
click at [70, 154] on div "Pending 3" at bounding box center [75, 153] width 32 height 13
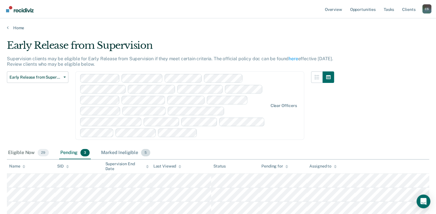
click at [124, 150] on div "Marked Ineligible 5" at bounding box center [125, 153] width 51 height 13
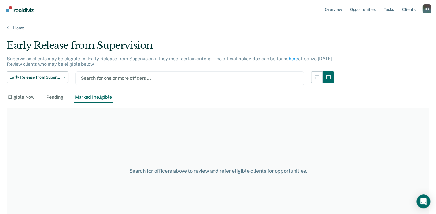
click at [104, 78] on div at bounding box center [190, 78] width 218 height 7
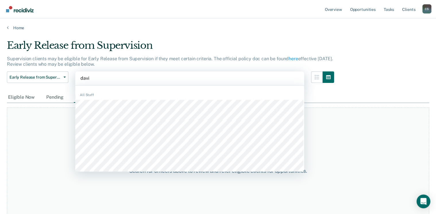
type input "[PERSON_NAME]"
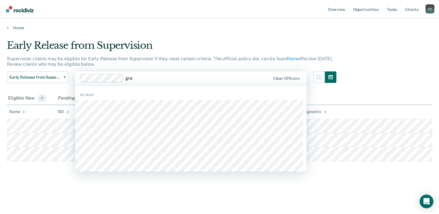
type input "[PERSON_NAME]"
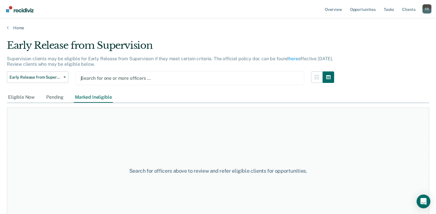
type input "joc"
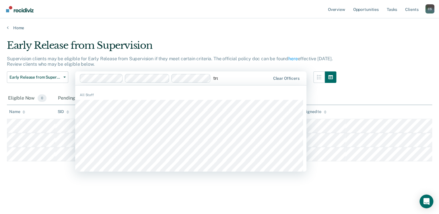
type input "[PERSON_NAME]"
type input "sher"
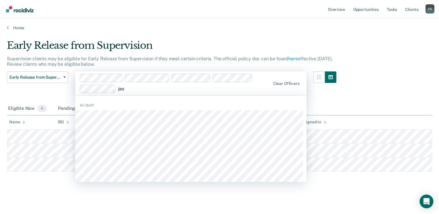
type input "[PERSON_NAME]"
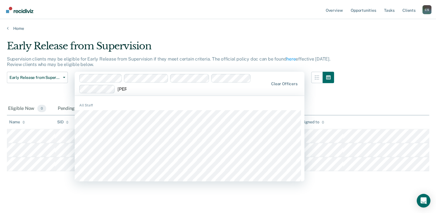
scroll to position [24, 0]
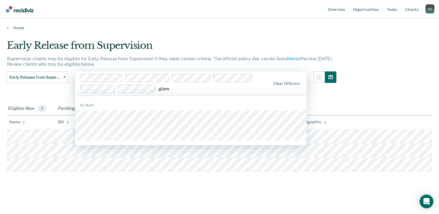
type input "[PERSON_NAME]"
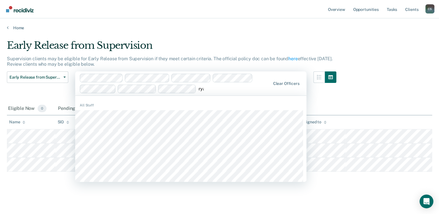
type input "[PERSON_NAME]"
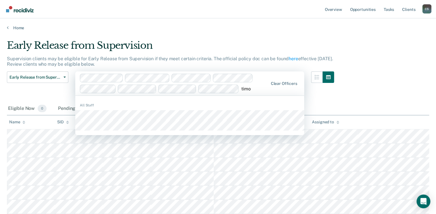
type input "timot"
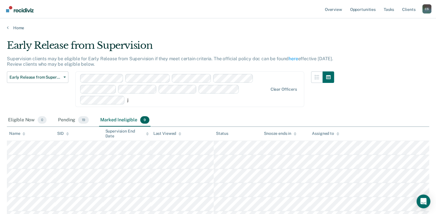
type input "[PERSON_NAME]"
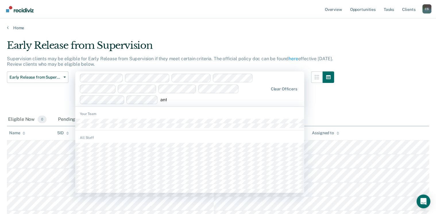
type input "antw"
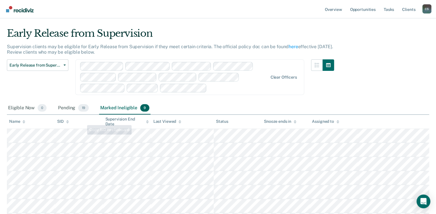
scroll to position [23, 0]
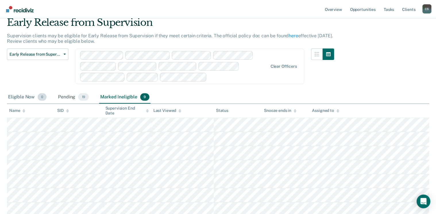
click at [23, 95] on div "Eligible Now 0" at bounding box center [27, 97] width 41 height 13
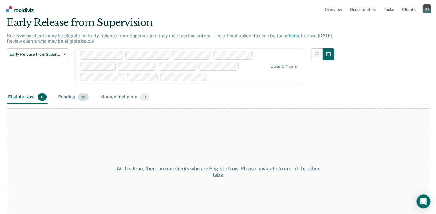
click at [66, 97] on div "Pending 19" at bounding box center [73, 97] width 33 height 13
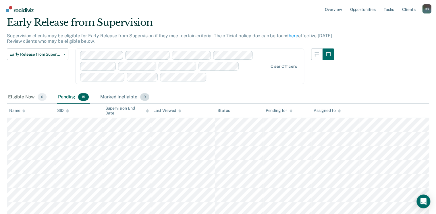
click at [123, 97] on div "Marked Ineligible 9" at bounding box center [124, 97] width 51 height 13
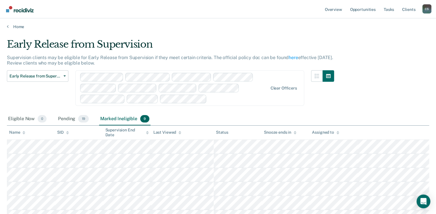
scroll to position [0, 0]
